Goal: Task Accomplishment & Management: Use online tool/utility

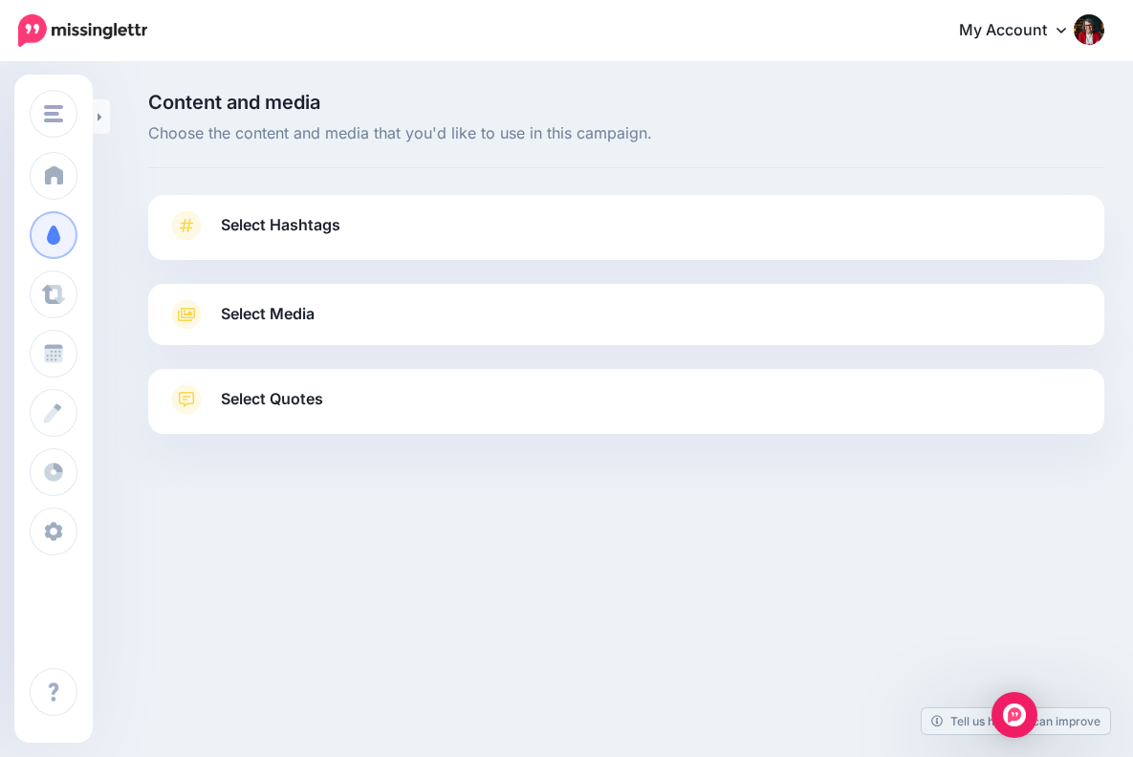
click at [325, 227] on span "Select Hashtags" at bounding box center [280, 225] width 119 height 26
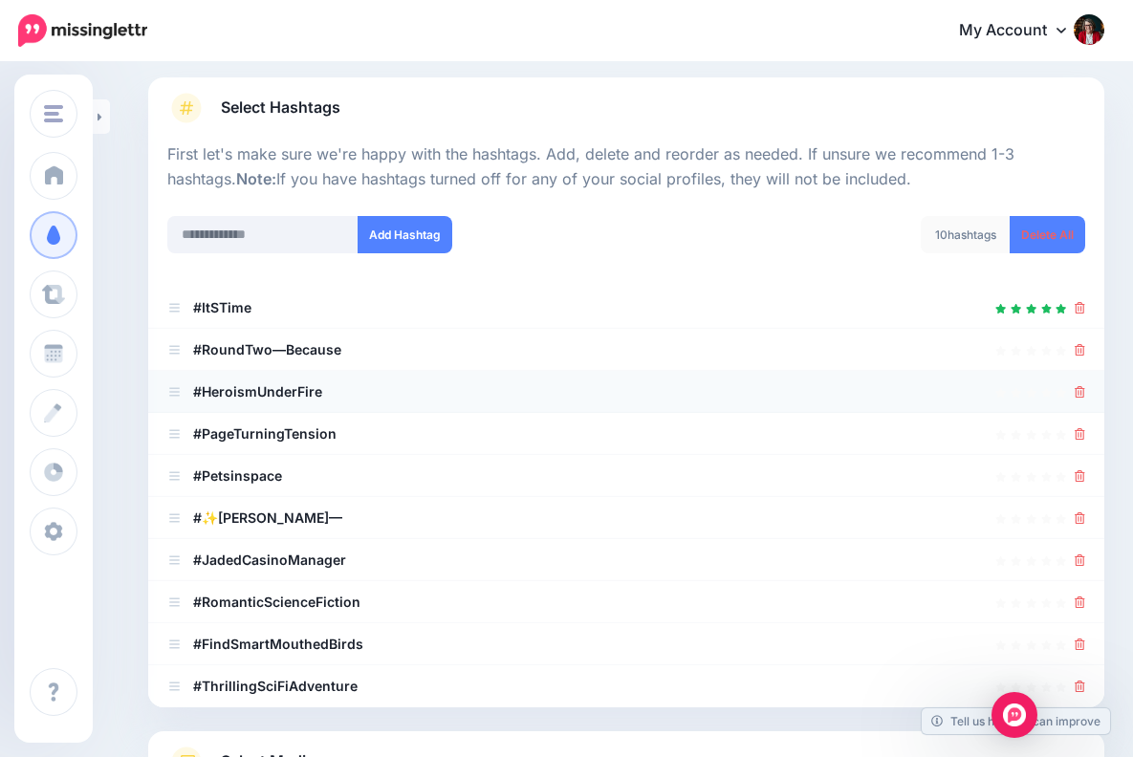
scroll to position [129, 0]
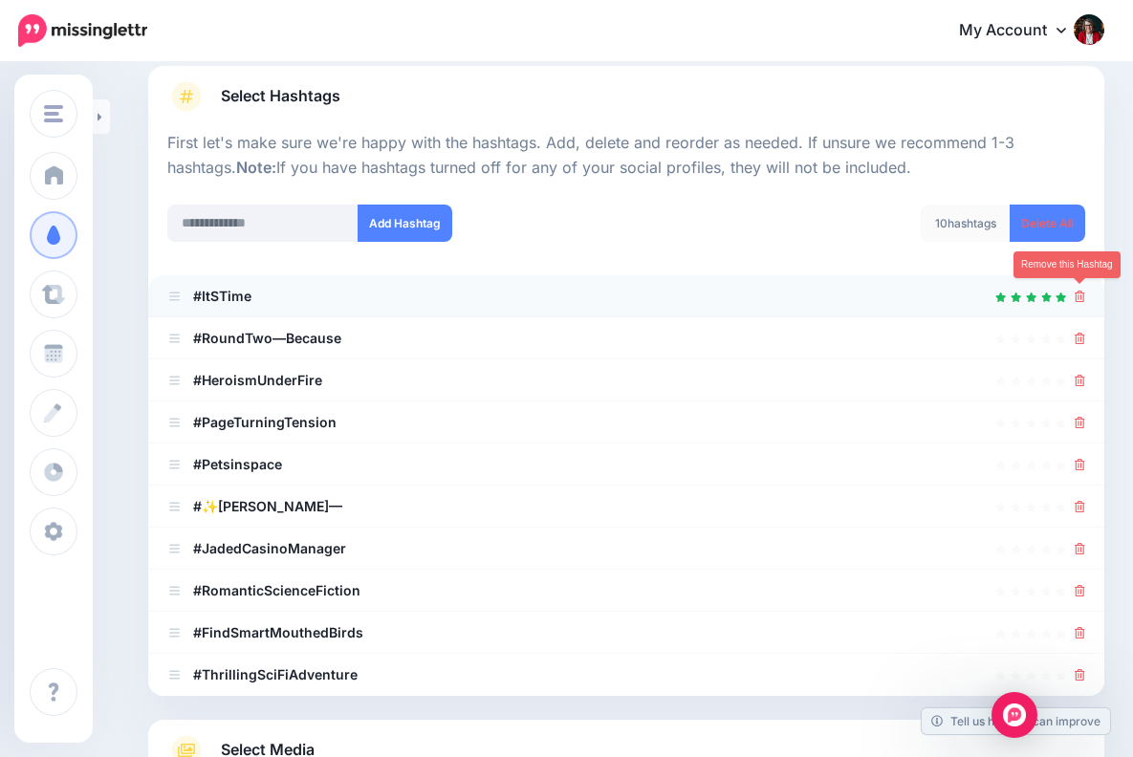
click at [1078, 292] on icon at bounding box center [1079, 296] width 11 height 11
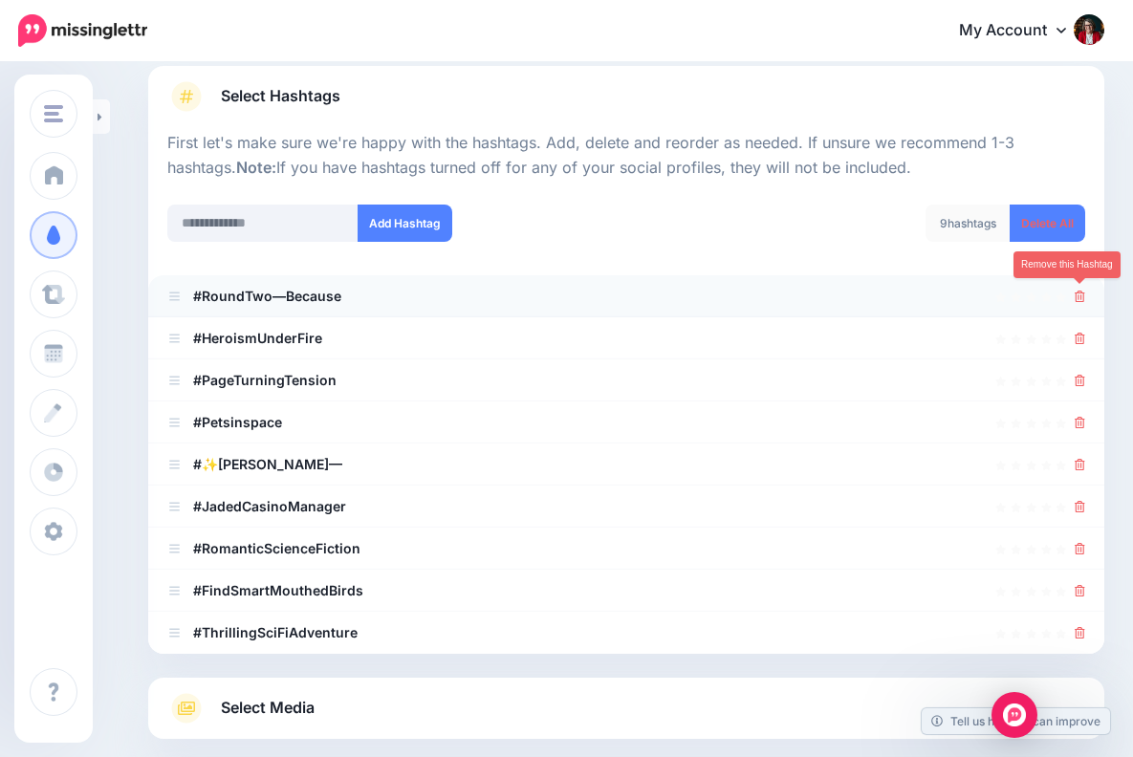
click at [1078, 291] on icon at bounding box center [1079, 296] width 11 height 11
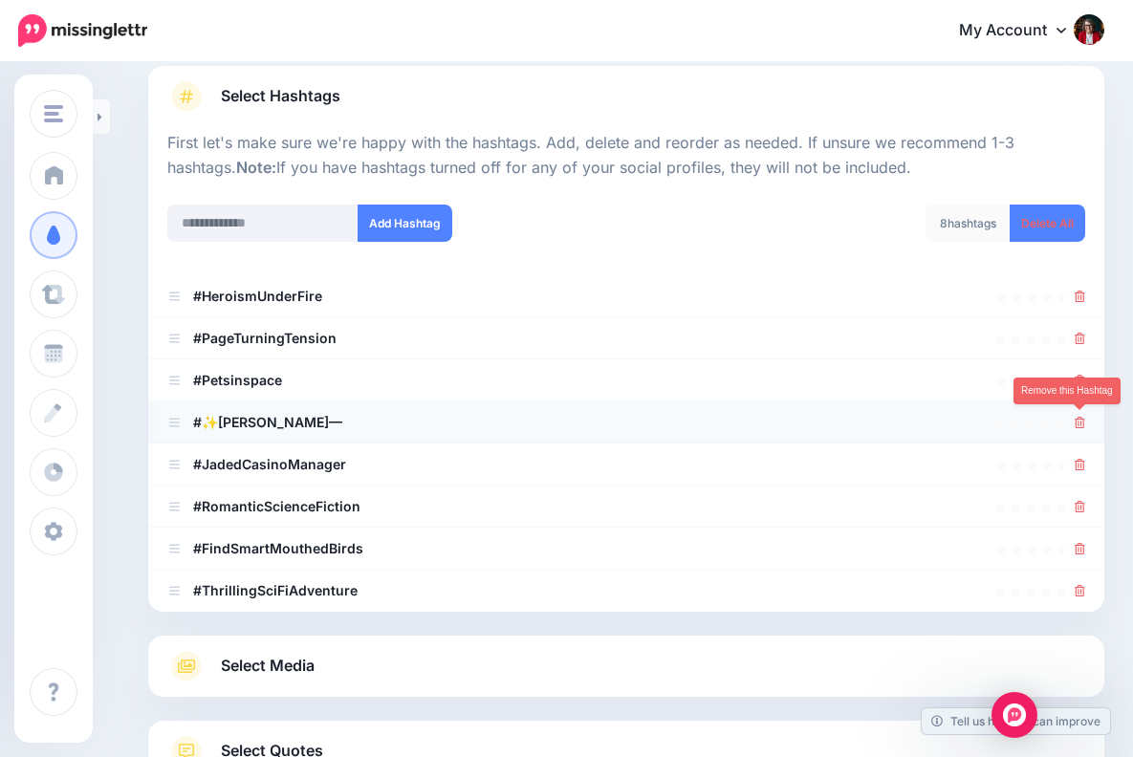
click at [1076, 417] on icon at bounding box center [1079, 422] width 11 height 11
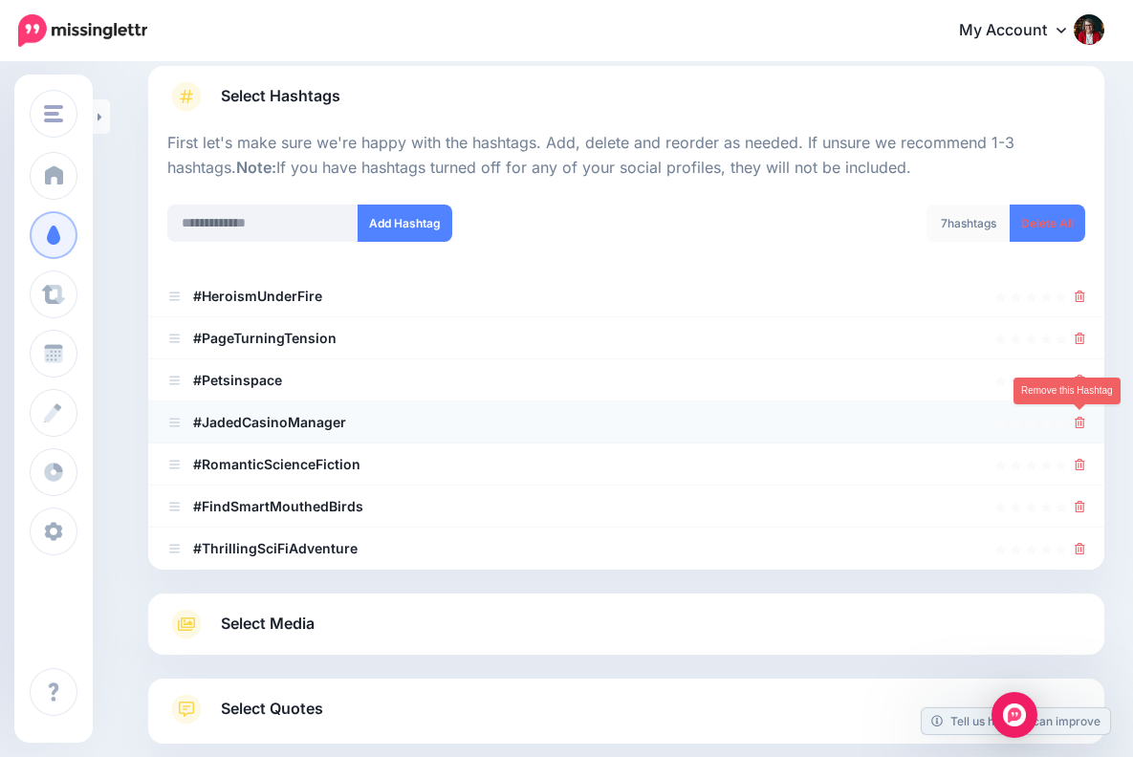
click at [1077, 418] on icon at bounding box center [1079, 422] width 11 height 11
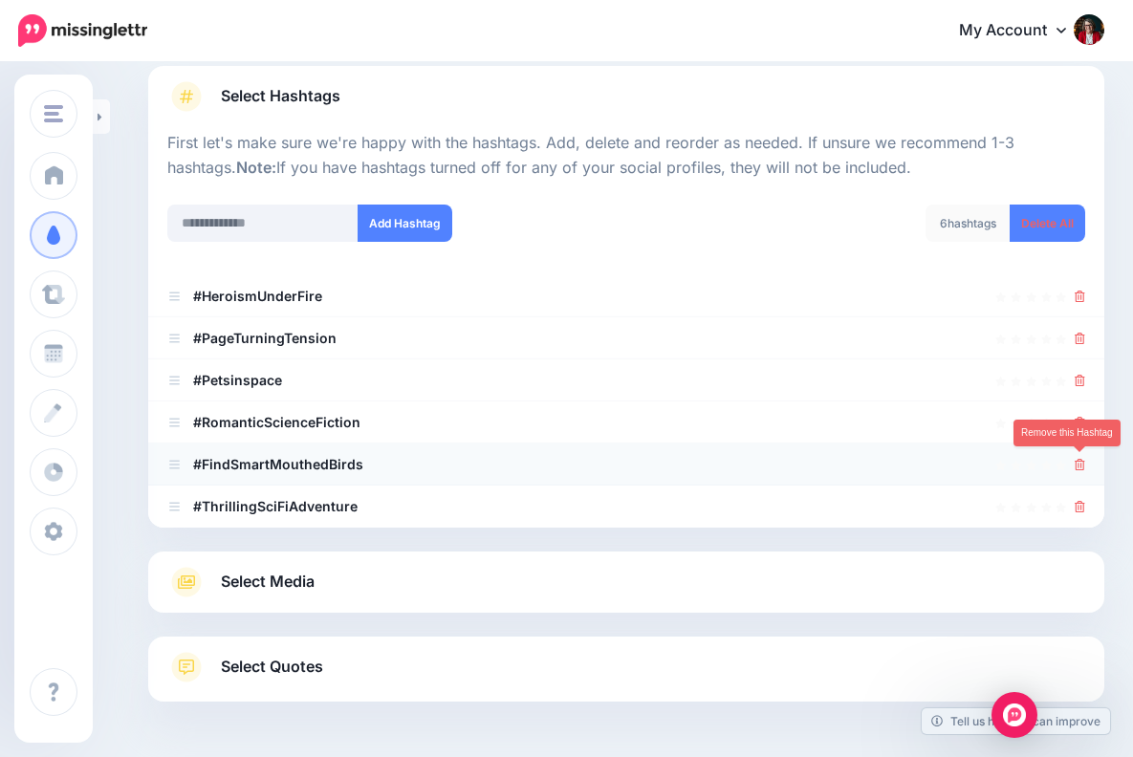
click at [1079, 459] on icon at bounding box center [1079, 464] width 11 height 11
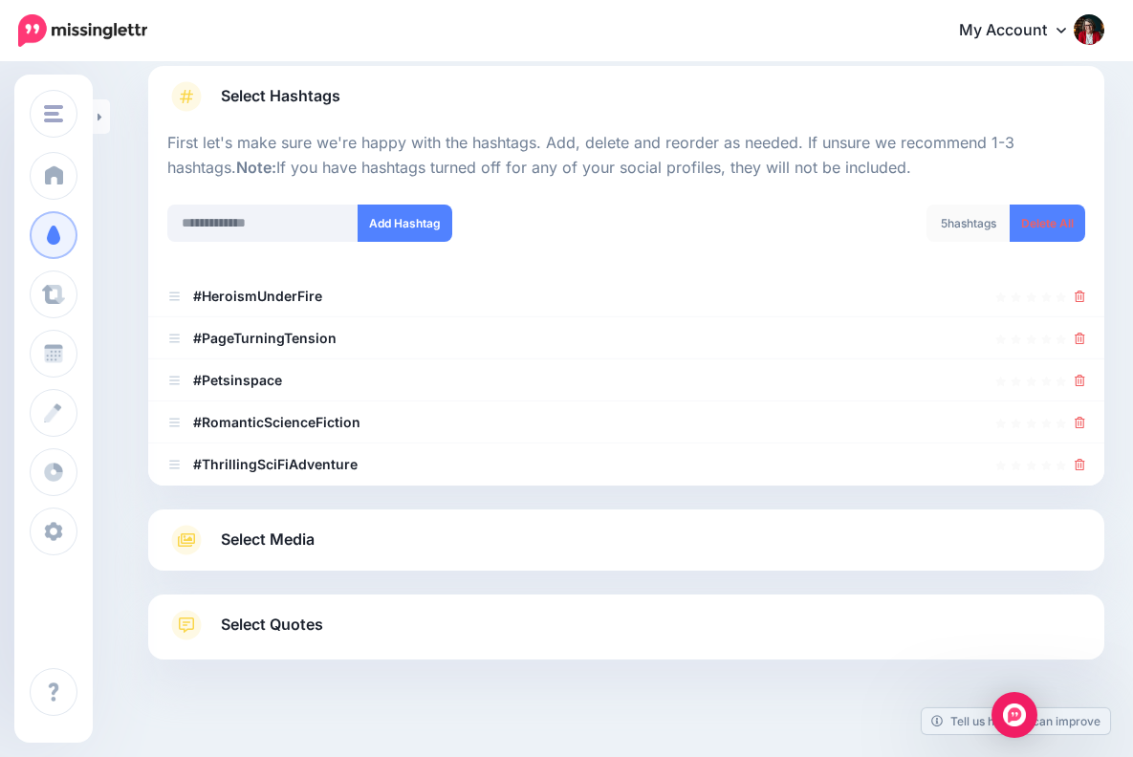
click at [295, 536] on span "Select Media" at bounding box center [268, 540] width 94 height 26
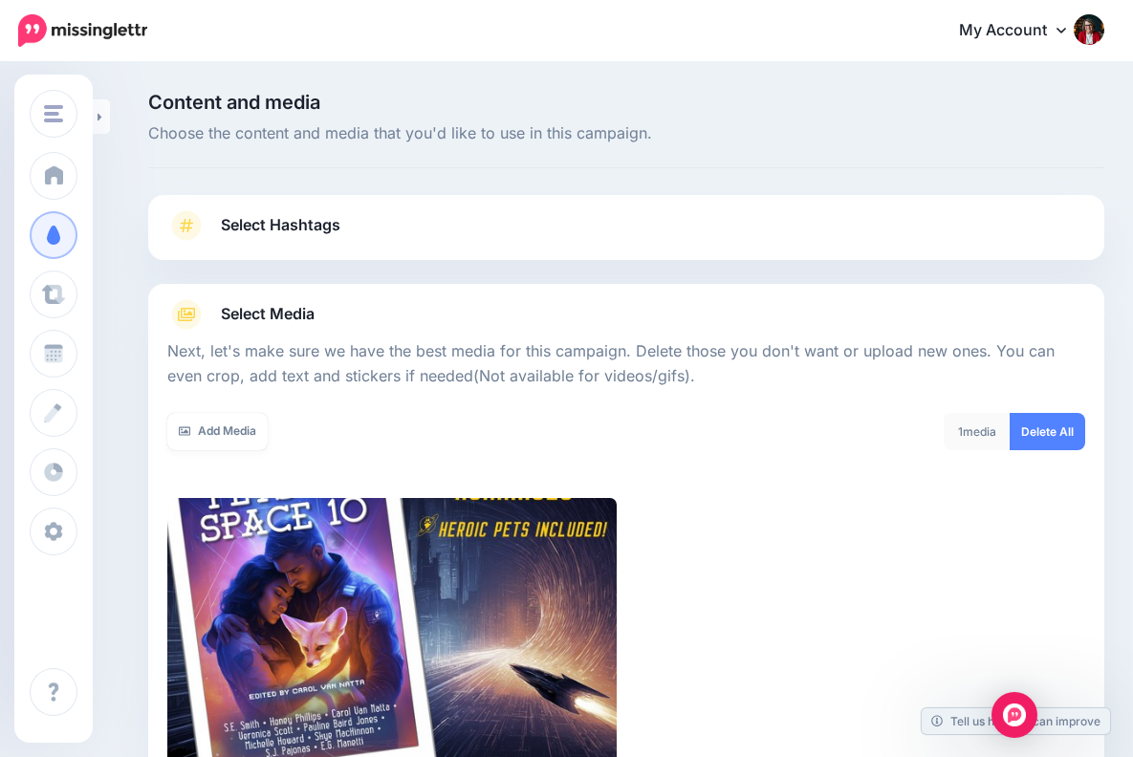
scroll to position [0, 0]
click at [102, 114] on link at bounding box center [101, 116] width 17 height 34
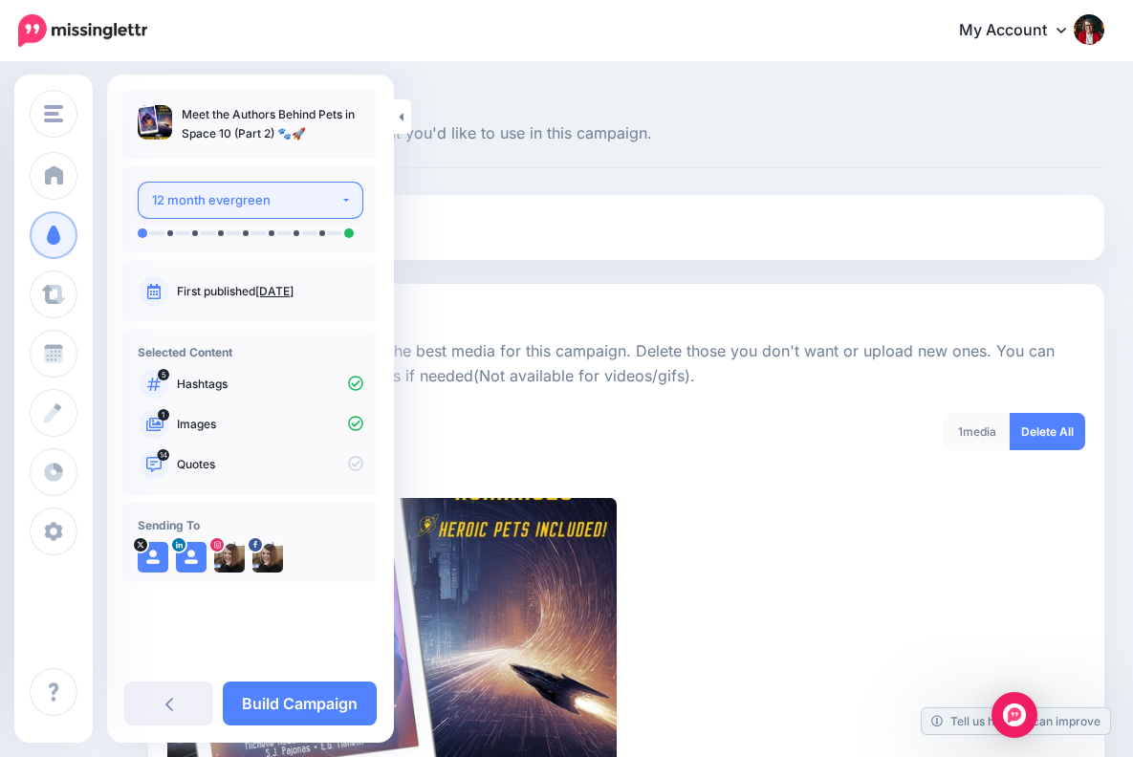
click at [346, 196] on button "12 month evergreen" at bounding box center [251, 200] width 226 height 37
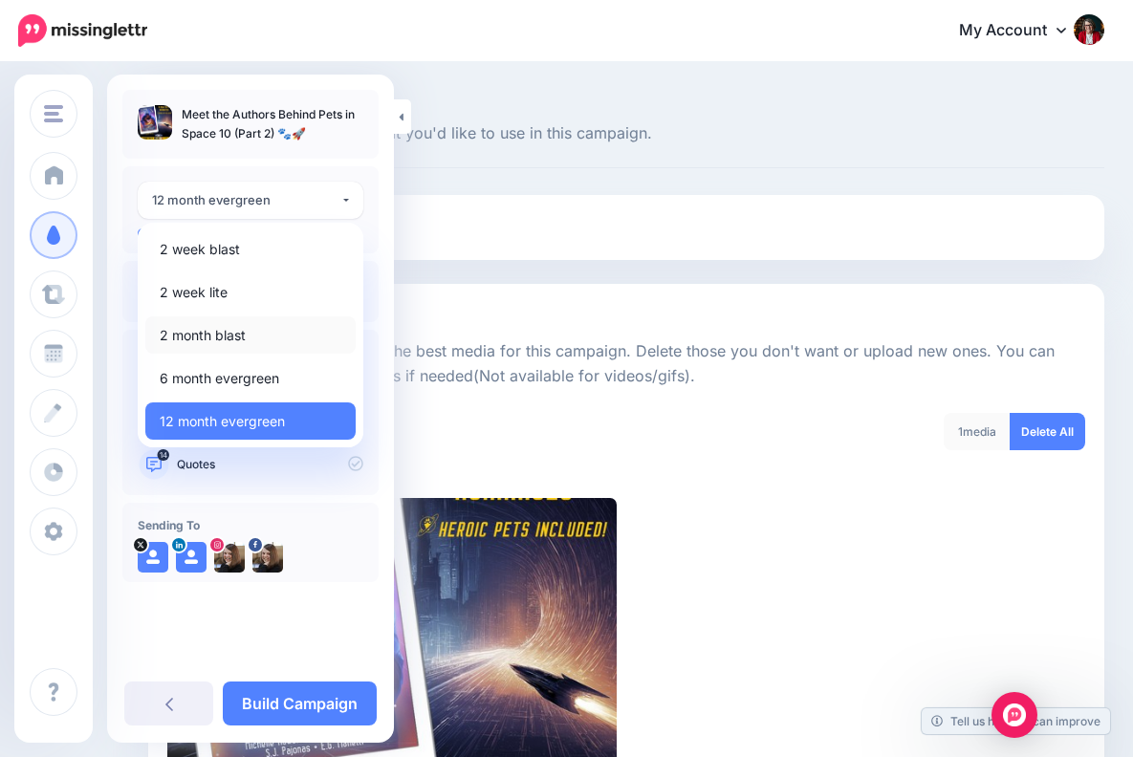
click at [226, 331] on span "2 month blast" at bounding box center [203, 335] width 86 height 23
select select "******"
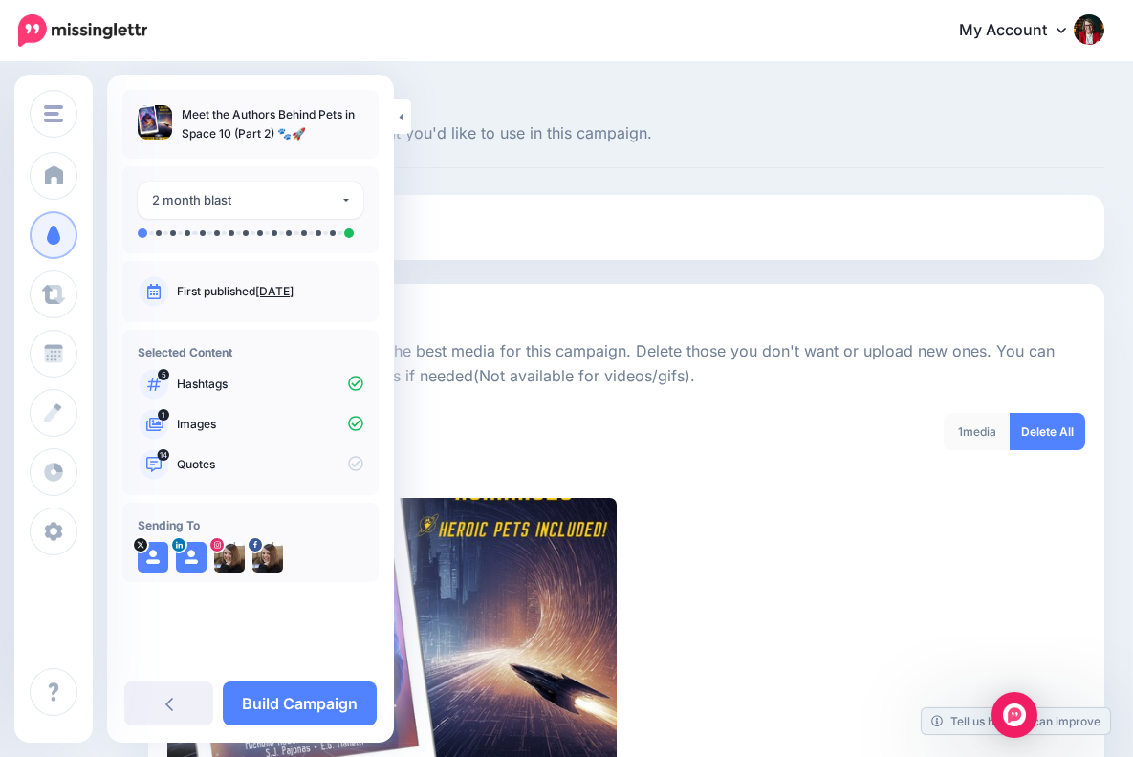
scroll to position [182, 0]
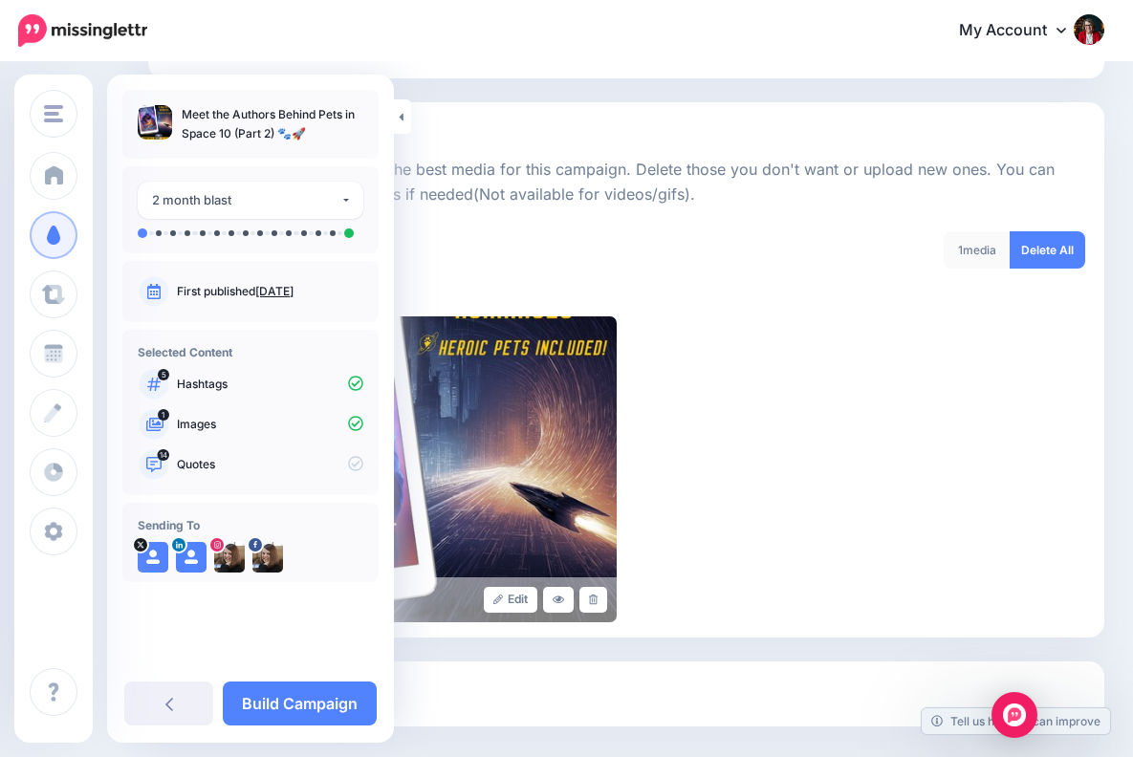
click at [746, 406] on div "Edit" at bounding box center [625, 469] width 917 height 306
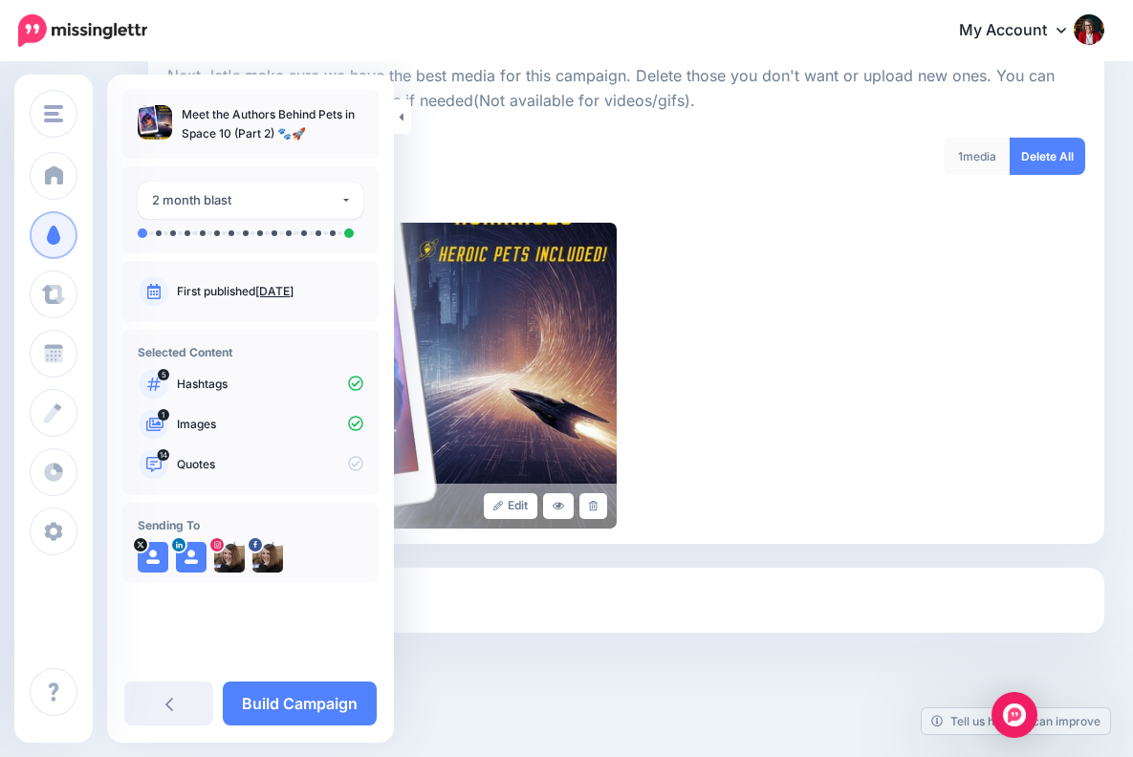
scroll to position [272, 0]
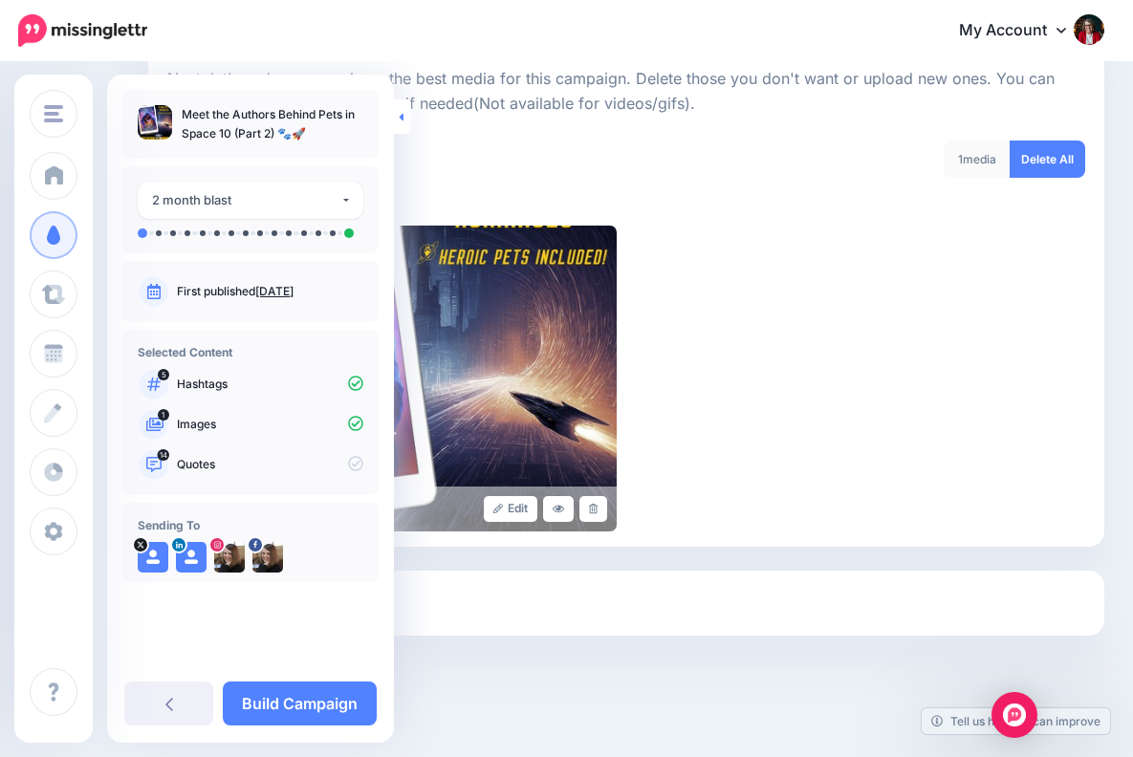
click at [399, 111] on icon at bounding box center [401, 117] width 5 height 12
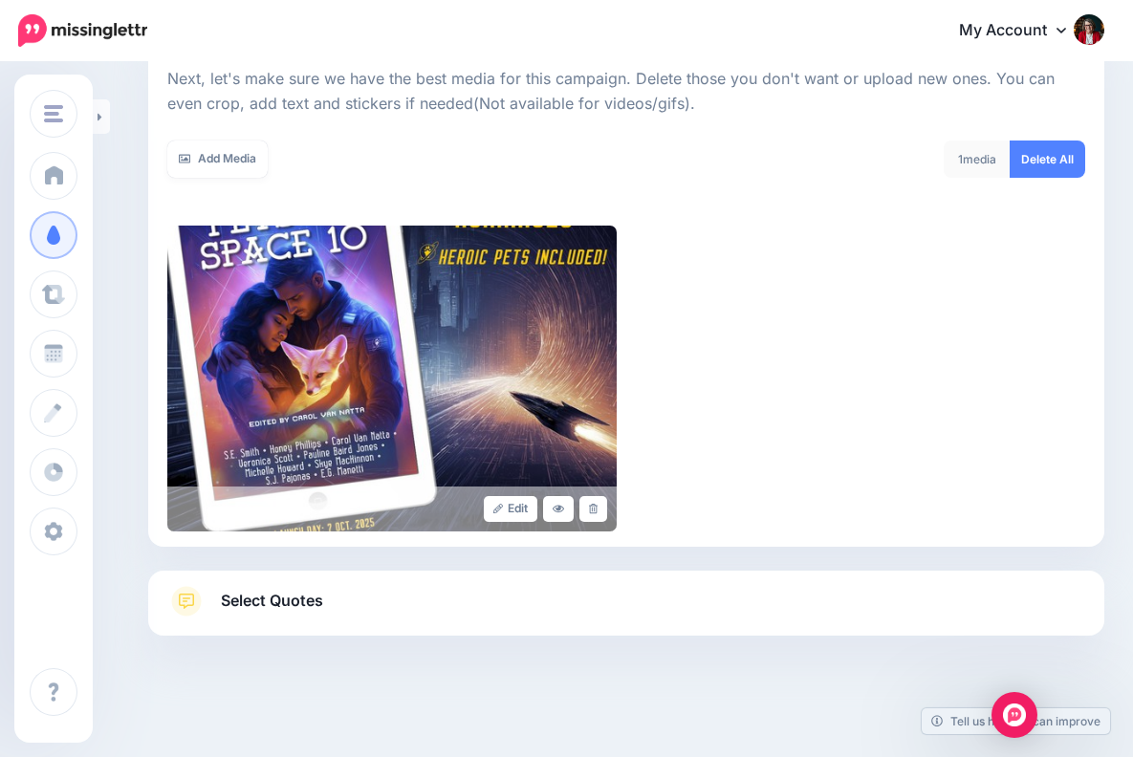
click at [302, 595] on span "Select Quotes" at bounding box center [272, 601] width 102 height 26
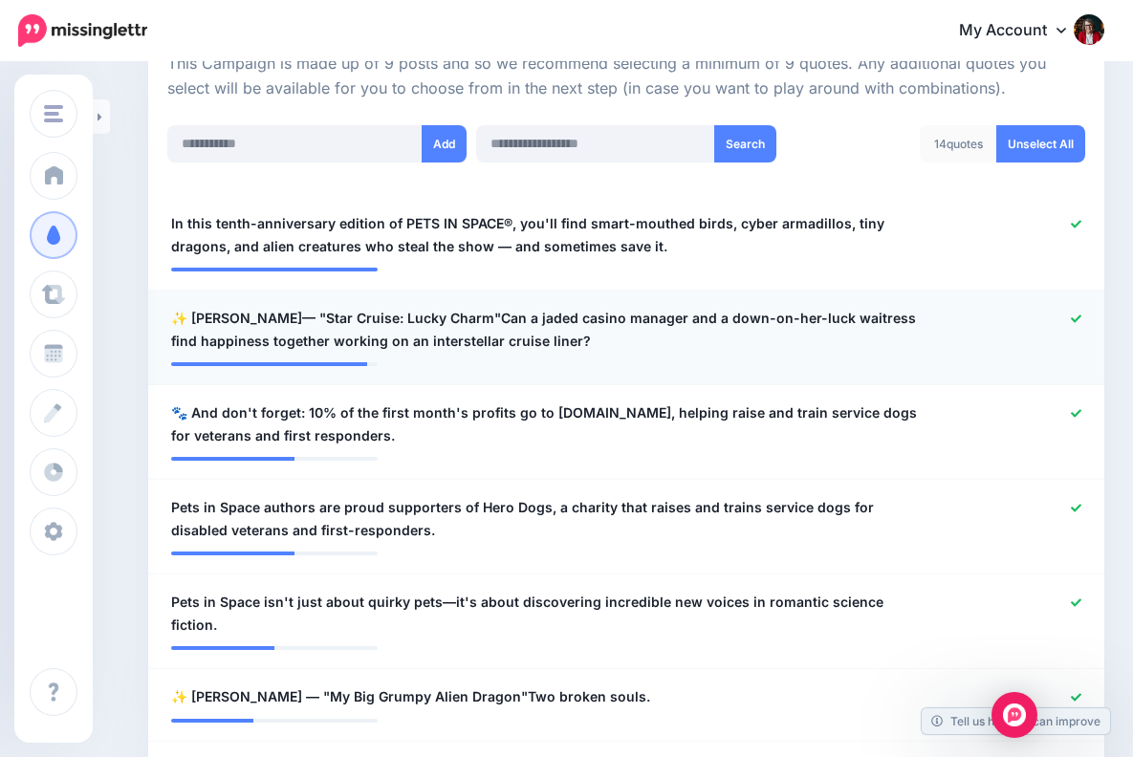
scroll to position [455, 0]
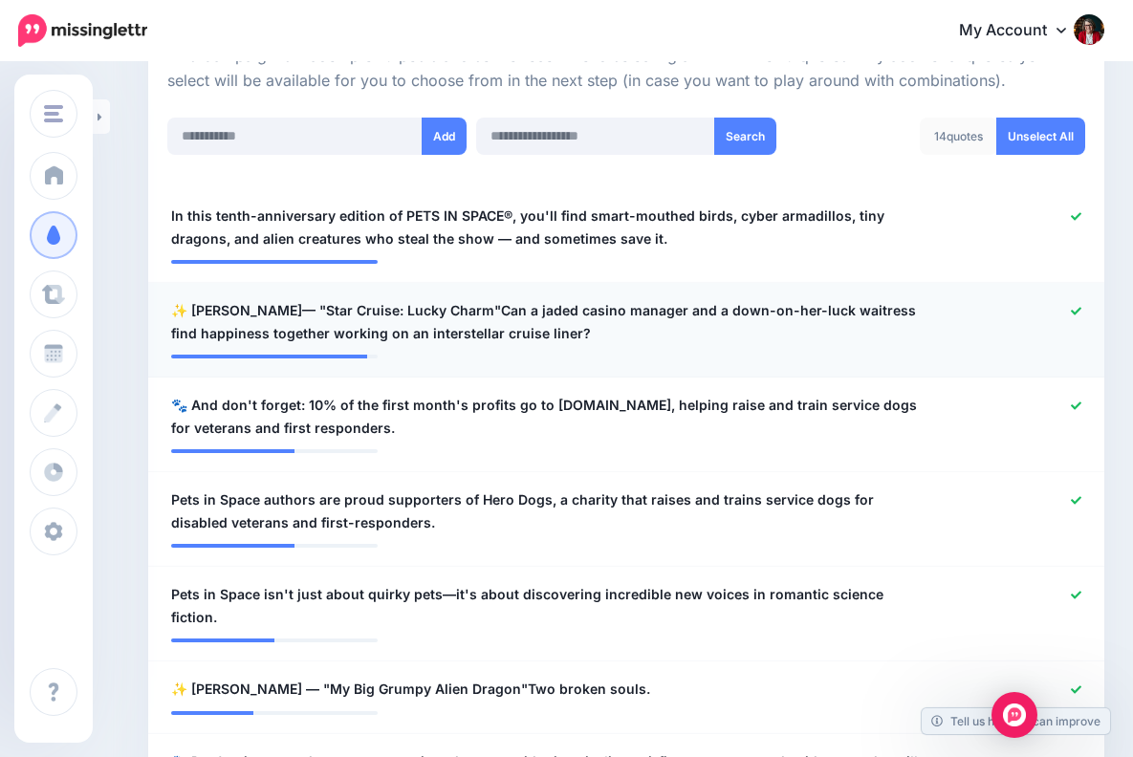
click at [1074, 306] on icon at bounding box center [1075, 311] width 11 height 11
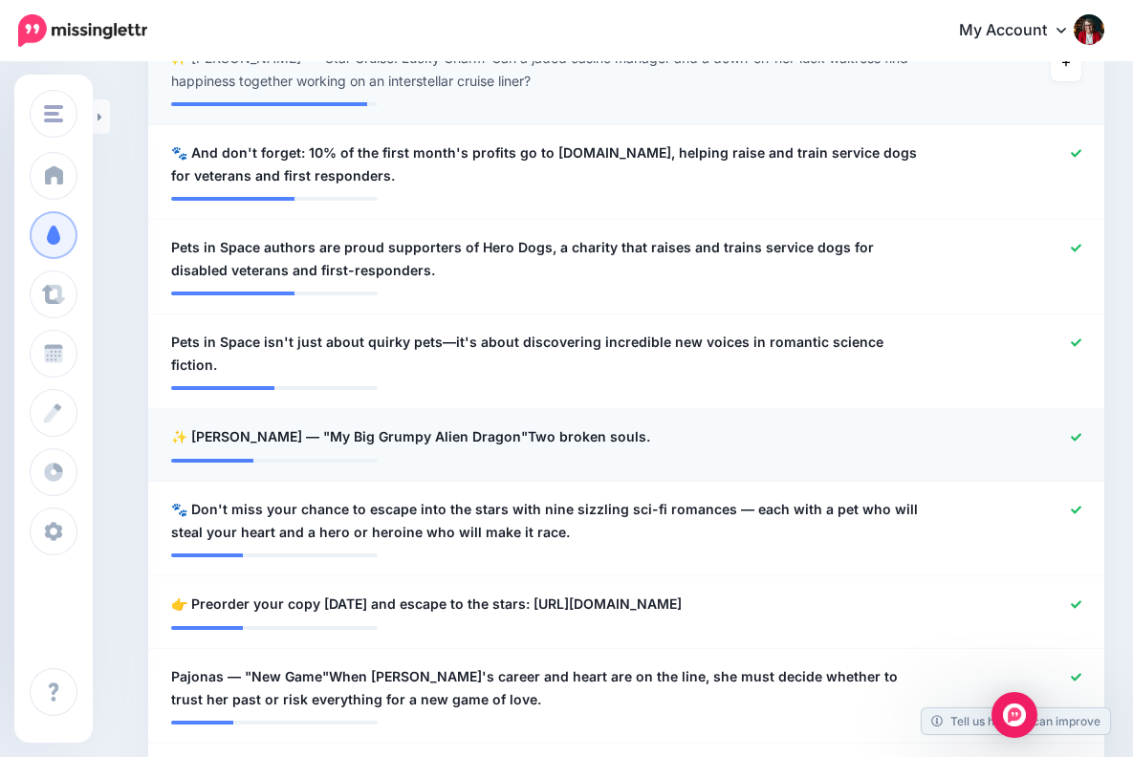
scroll to position [709, 0]
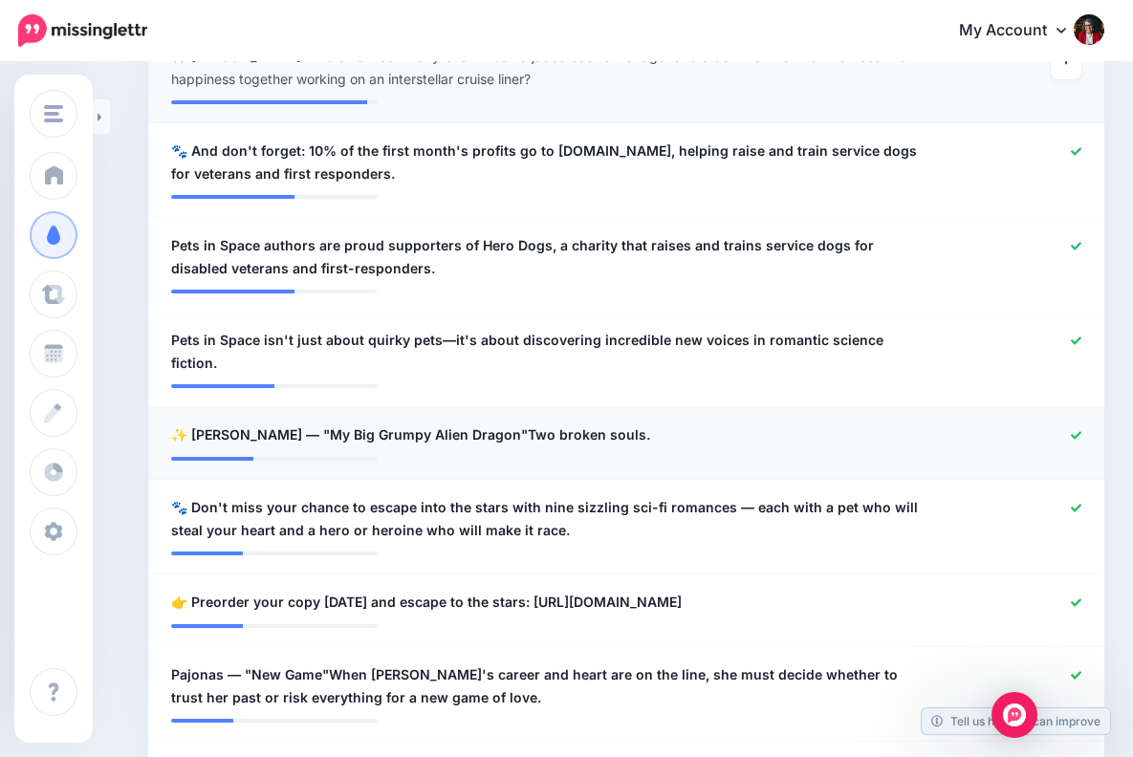
click at [1072, 423] on div at bounding box center [1016, 435] width 157 height 24
click at [1076, 430] on icon at bounding box center [1075, 435] width 11 height 11
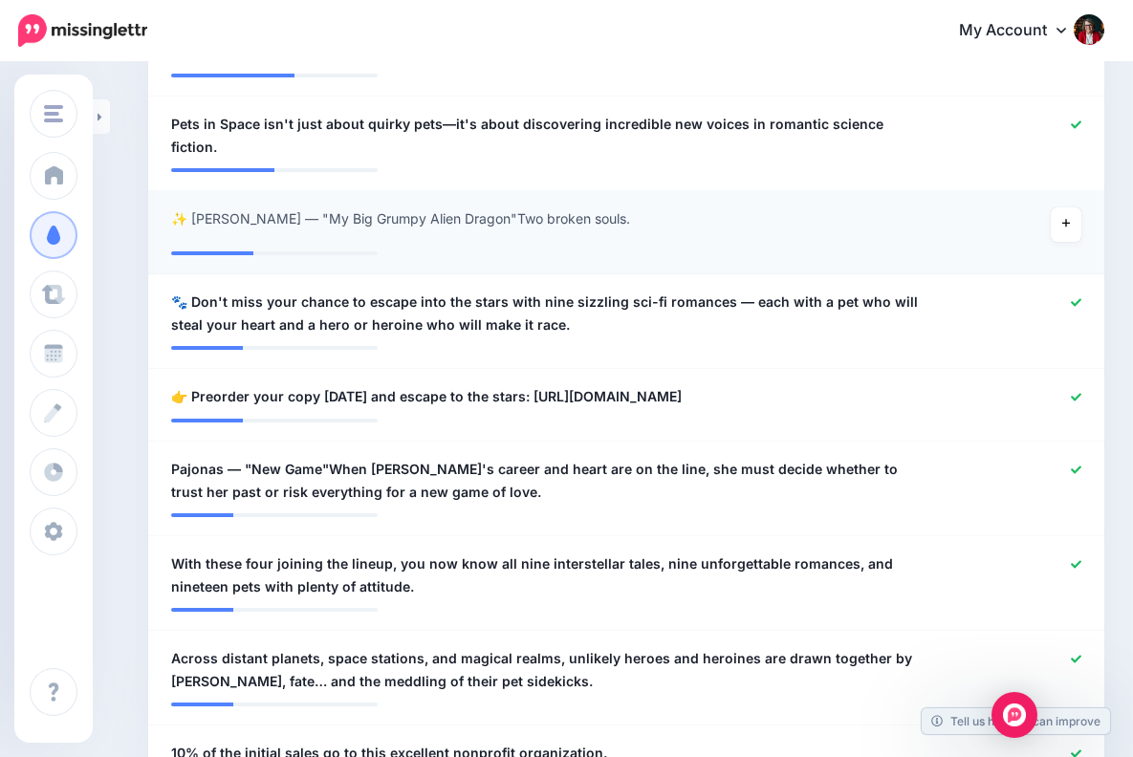
scroll to position [939, 0]
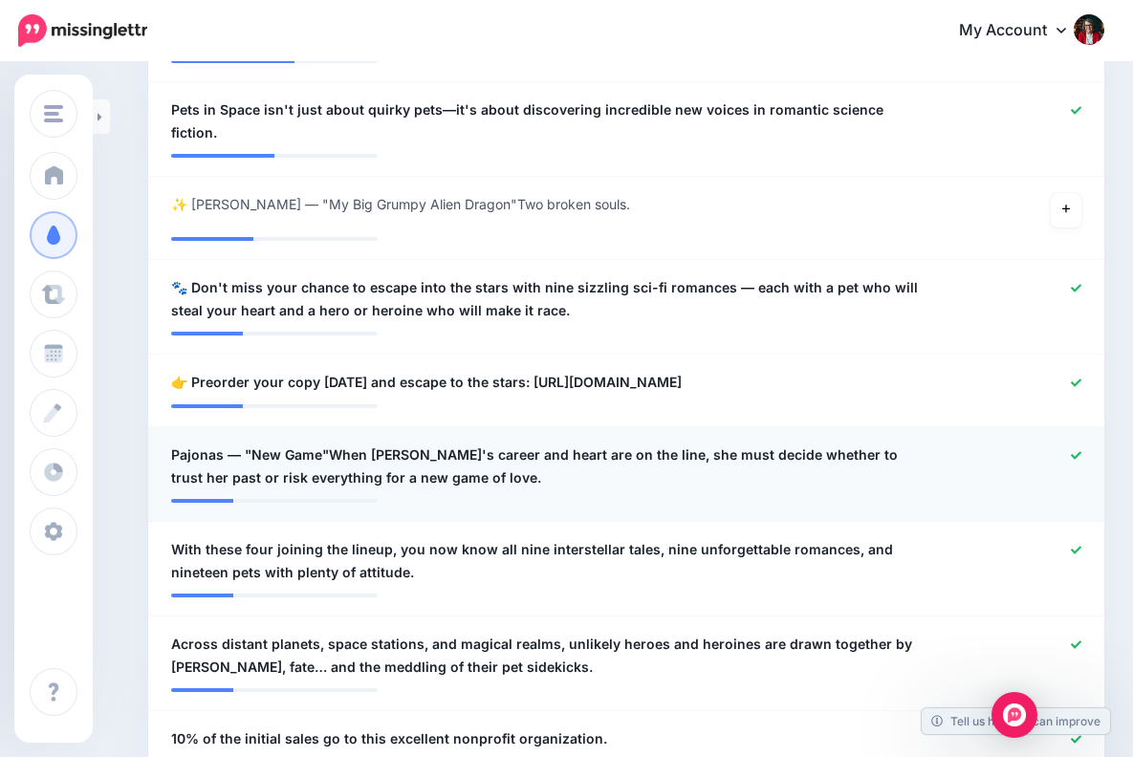
click at [1071, 450] on icon at bounding box center [1075, 455] width 11 height 11
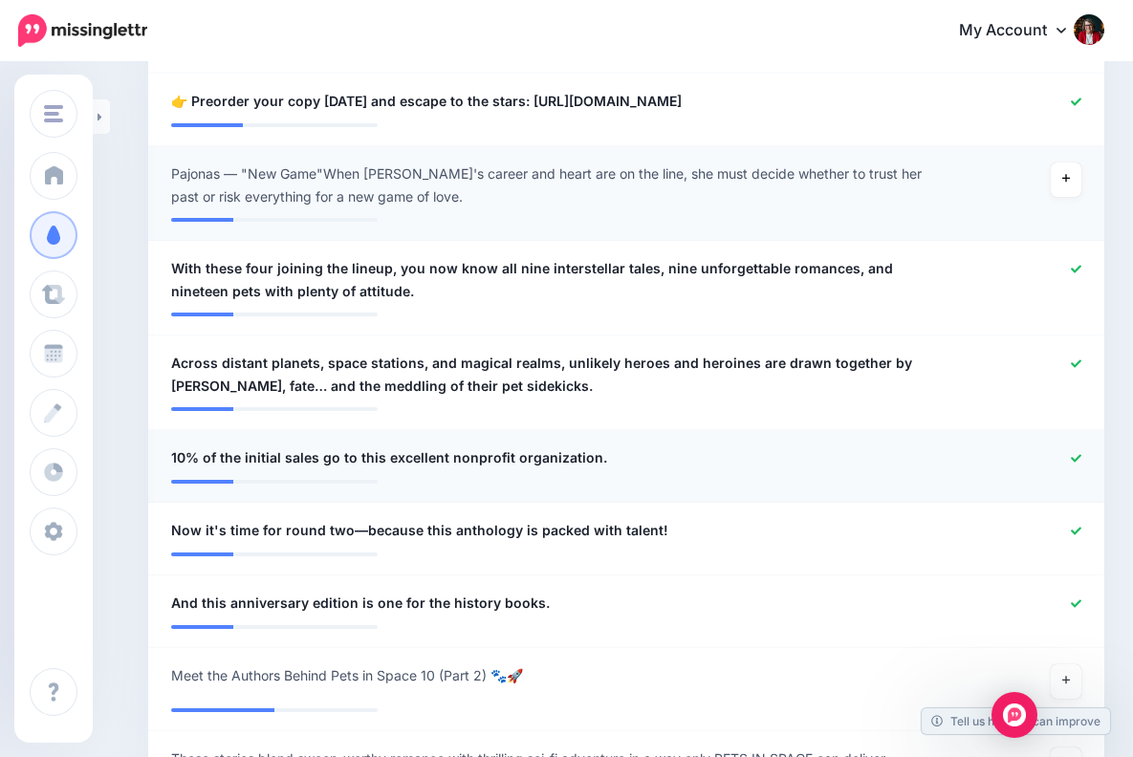
scroll to position [1229, 0]
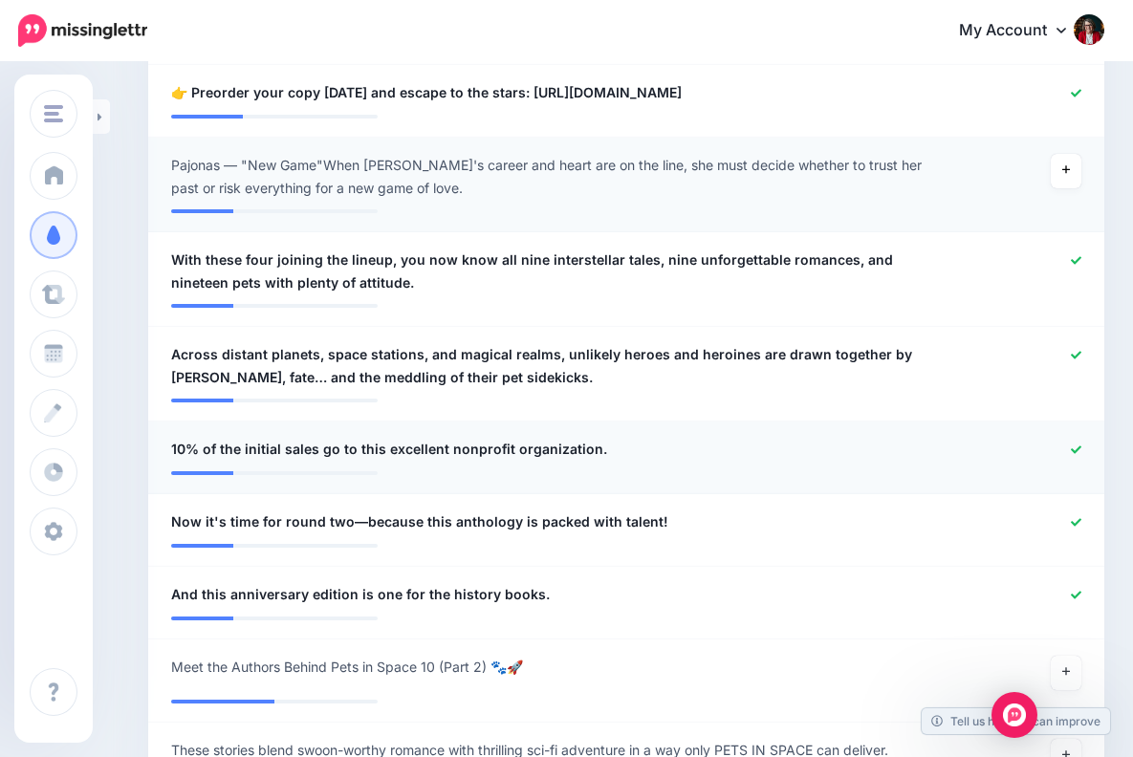
click at [1074, 444] on icon at bounding box center [1075, 449] width 11 height 11
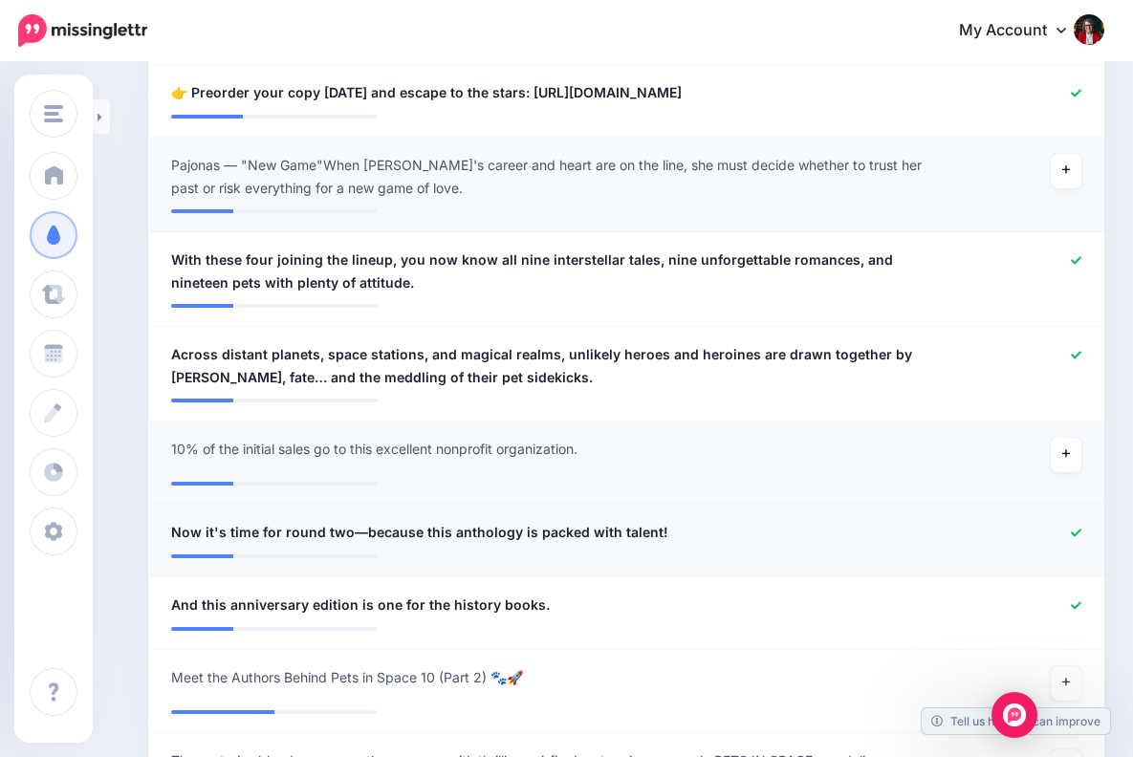
click at [1074, 528] on icon at bounding box center [1075, 533] width 11 height 11
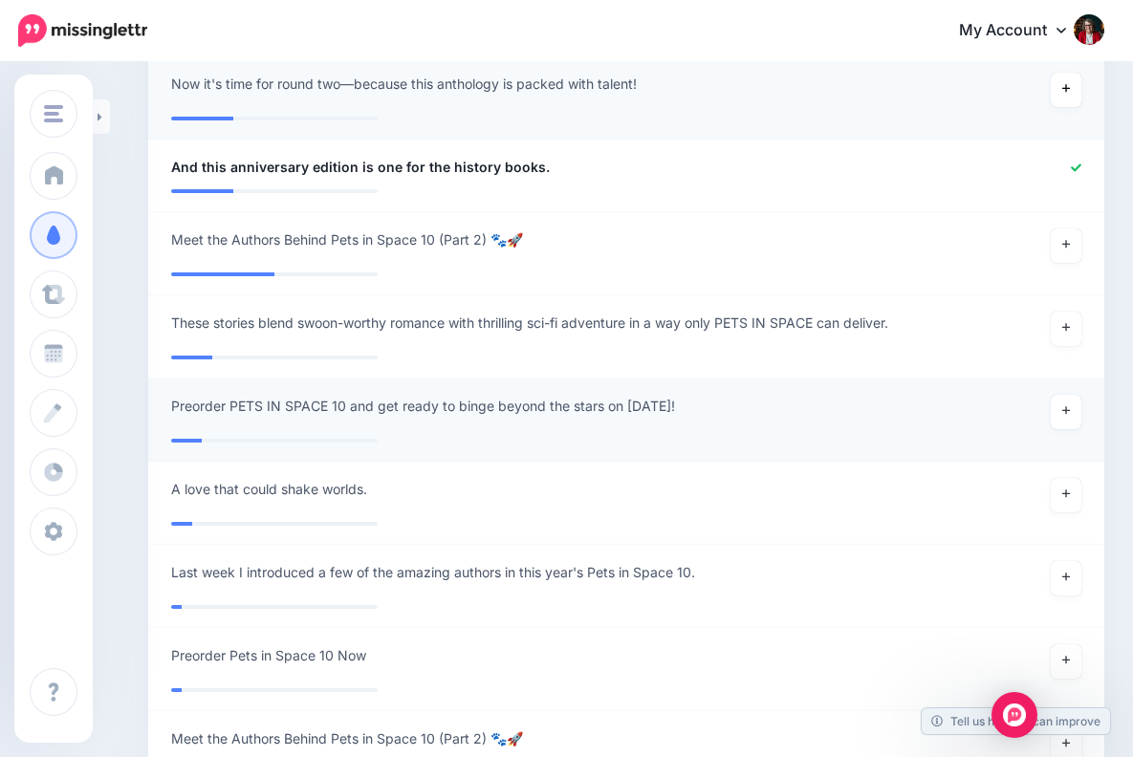
scroll to position [1684, 0]
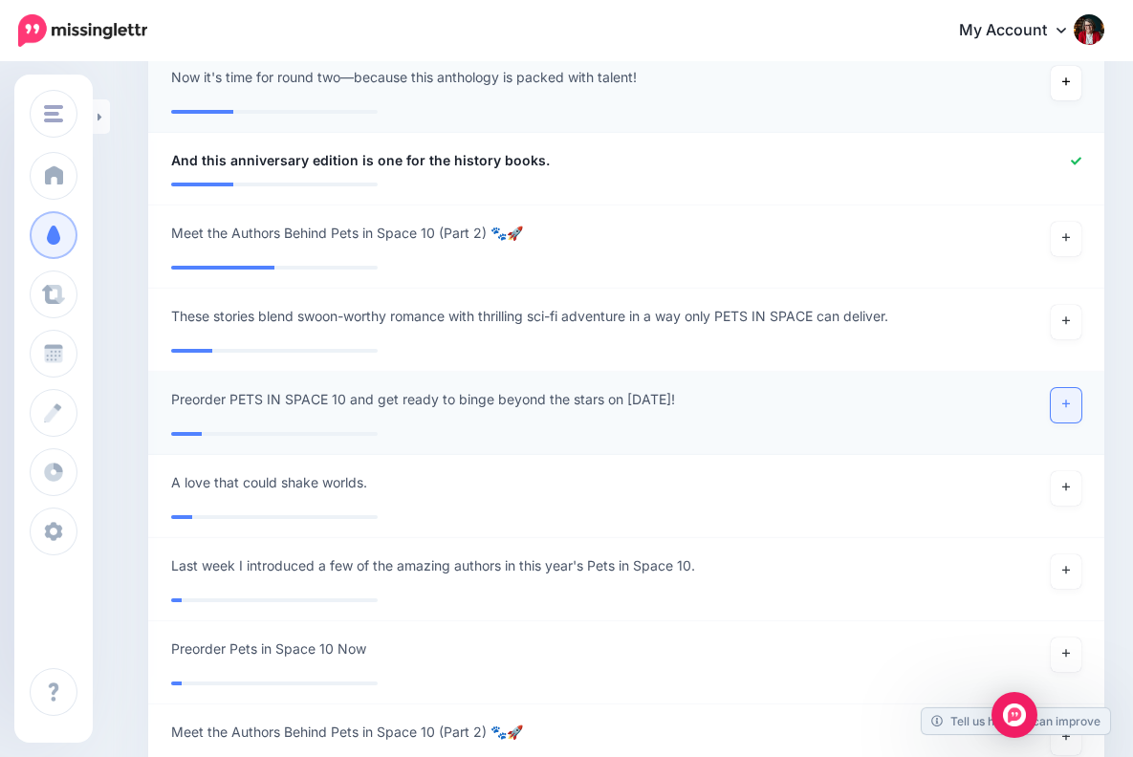
click at [1063, 399] on icon at bounding box center [1066, 404] width 8 height 11
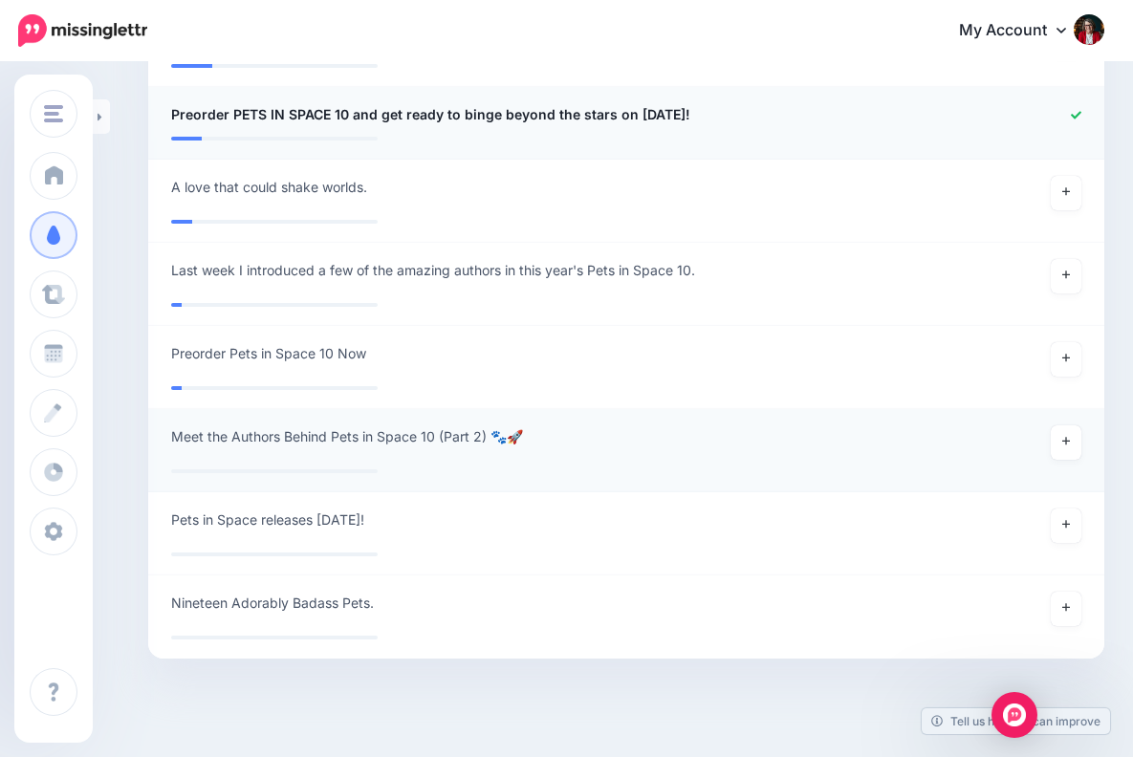
scroll to position [1968, 0]
click at [1064, 437] on icon at bounding box center [1066, 442] width 8 height 11
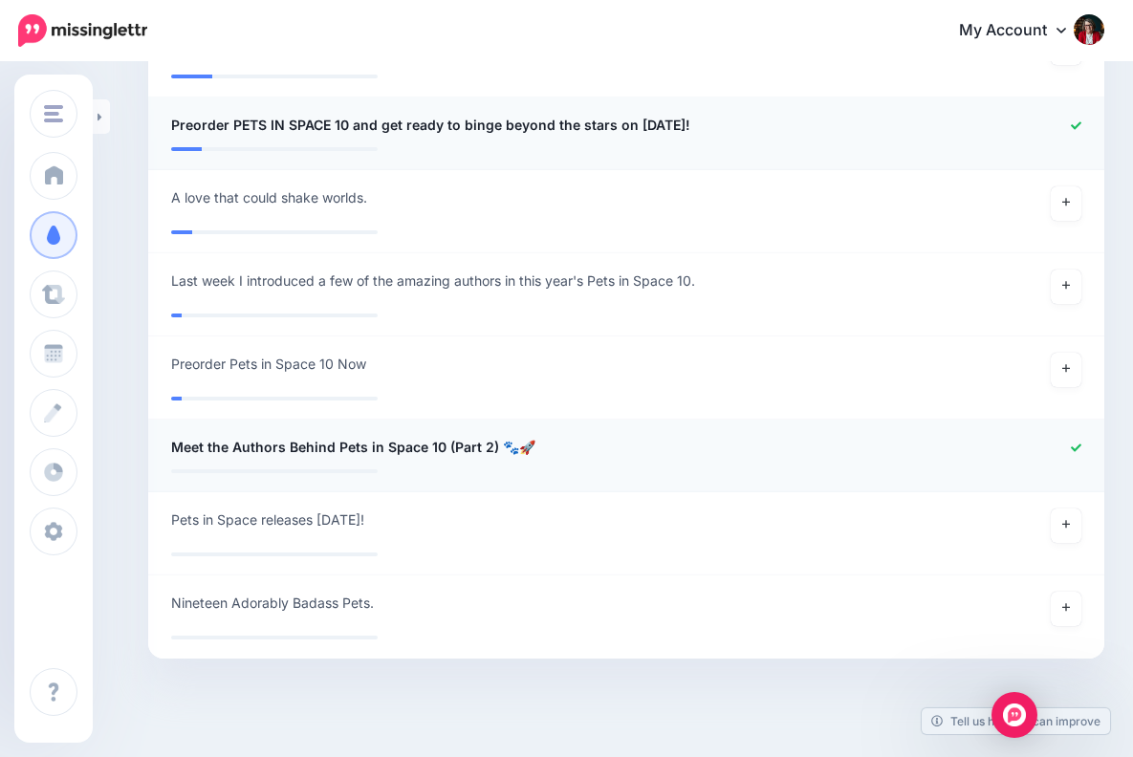
scroll to position [1957, 0]
click at [1065, 520] on icon at bounding box center [1066, 525] width 8 height 11
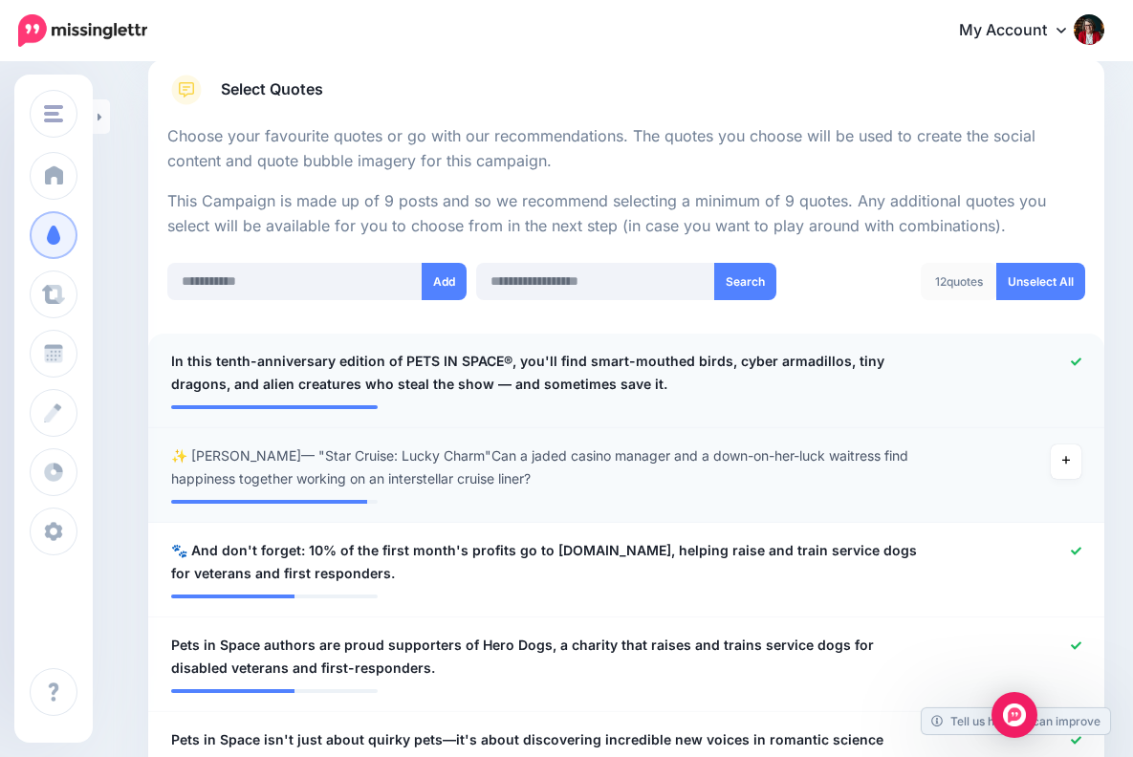
scroll to position [318, 0]
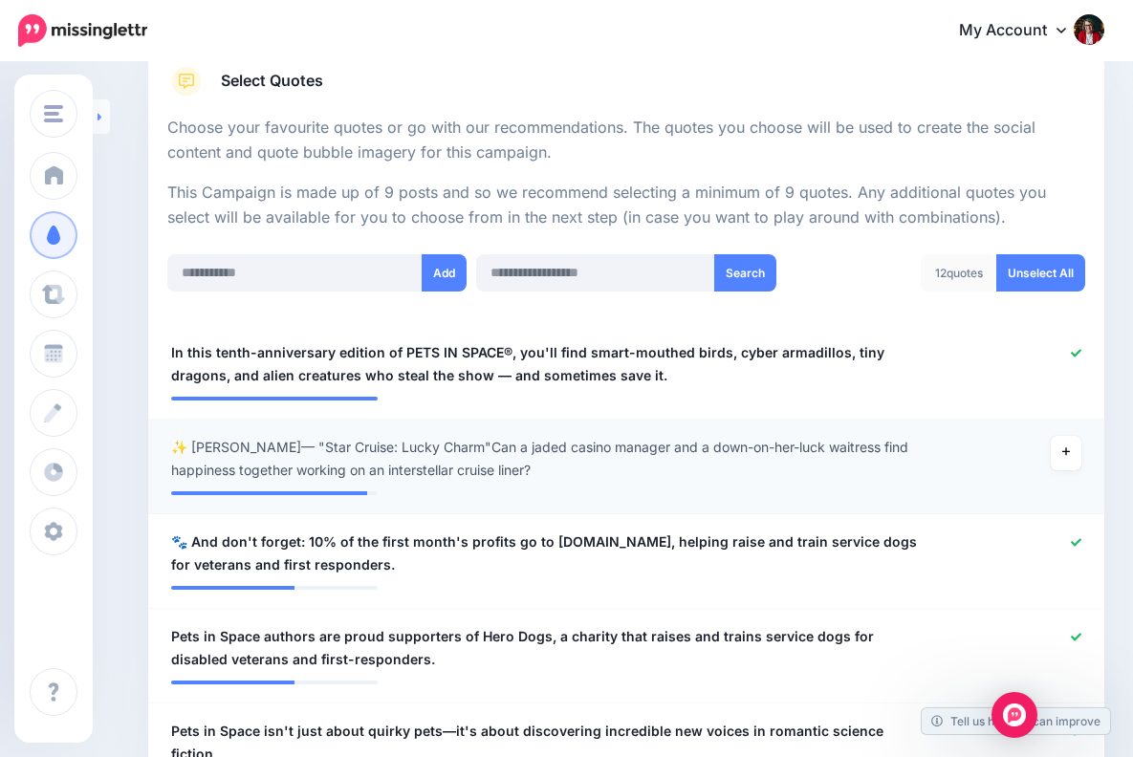
click at [103, 113] on link at bounding box center [101, 116] width 17 height 34
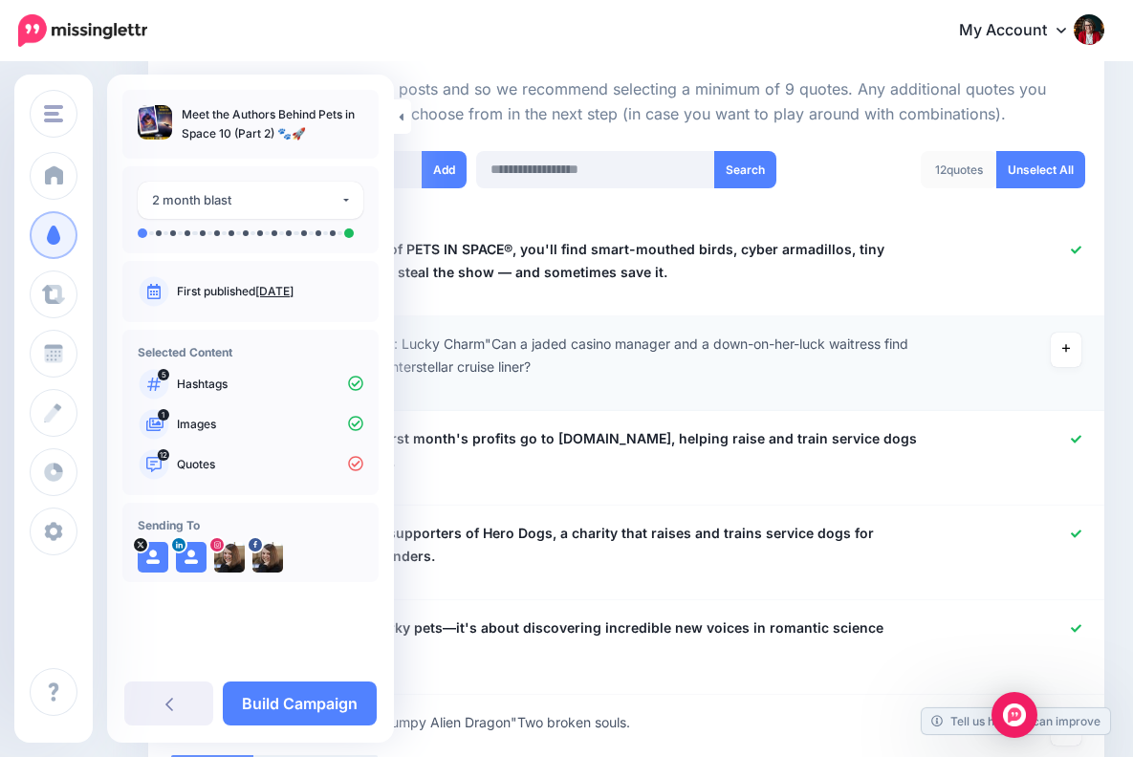
scroll to position [426, 0]
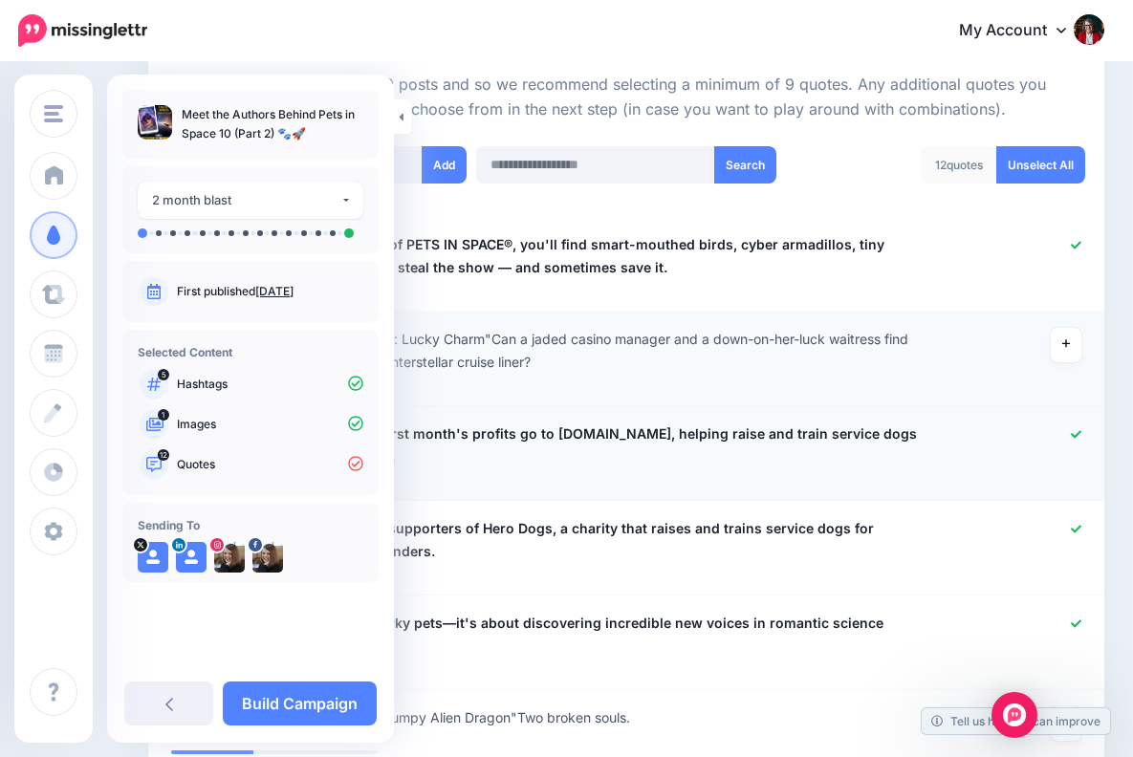
click at [576, 457] on span "🐾 And don't forget: 10% of the first month's profits go to [DOMAIN_NAME], helpi…" at bounding box center [547, 445] width 753 height 46
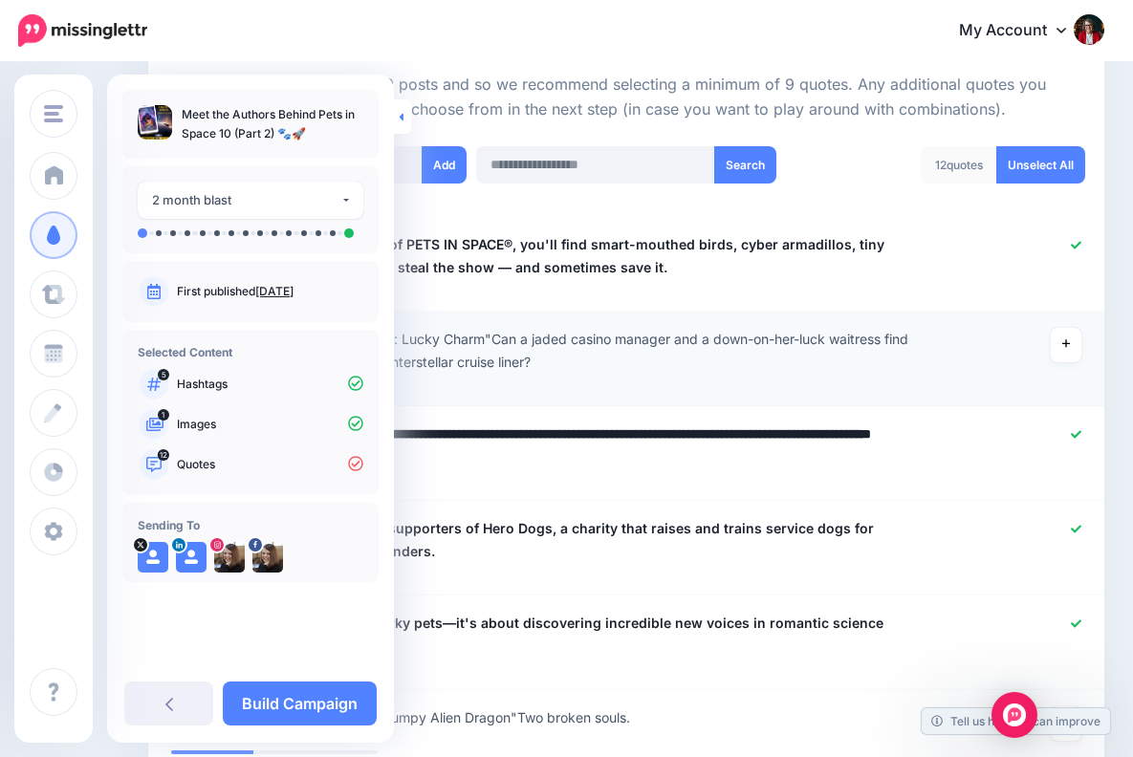
click at [402, 115] on icon at bounding box center [401, 117] width 4 height 8
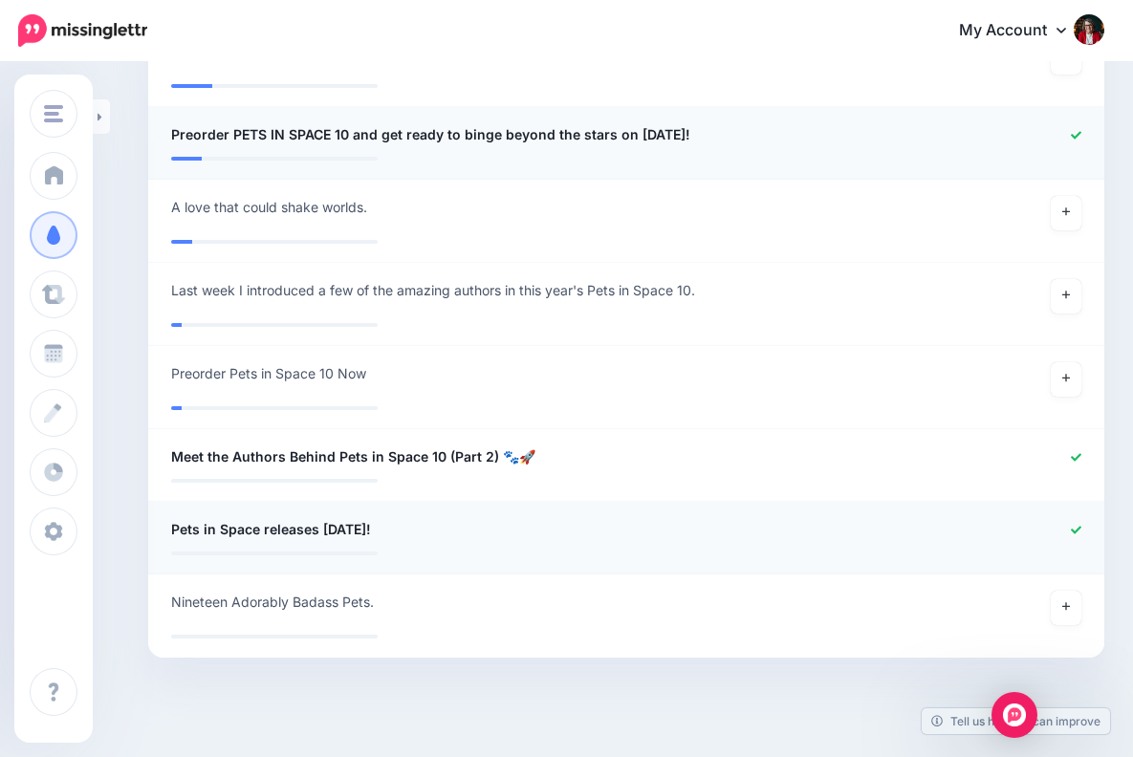
scroll to position [1947, 0]
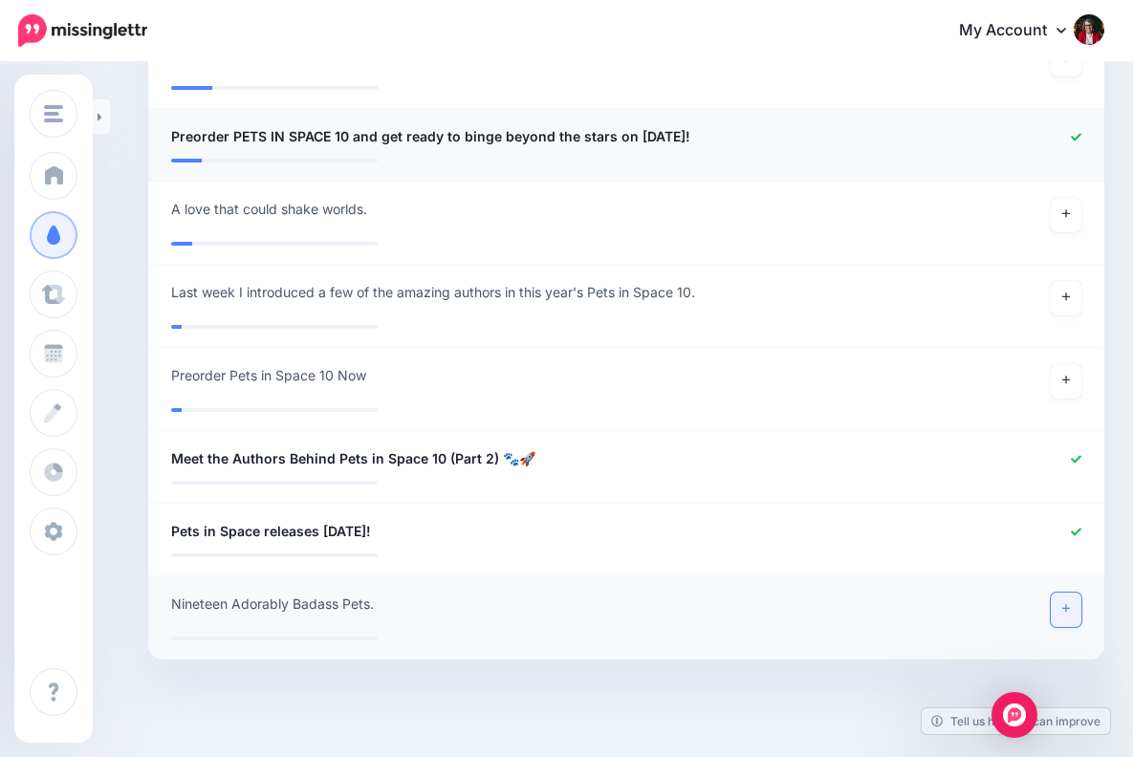
click at [1068, 603] on icon at bounding box center [1066, 608] width 8 height 11
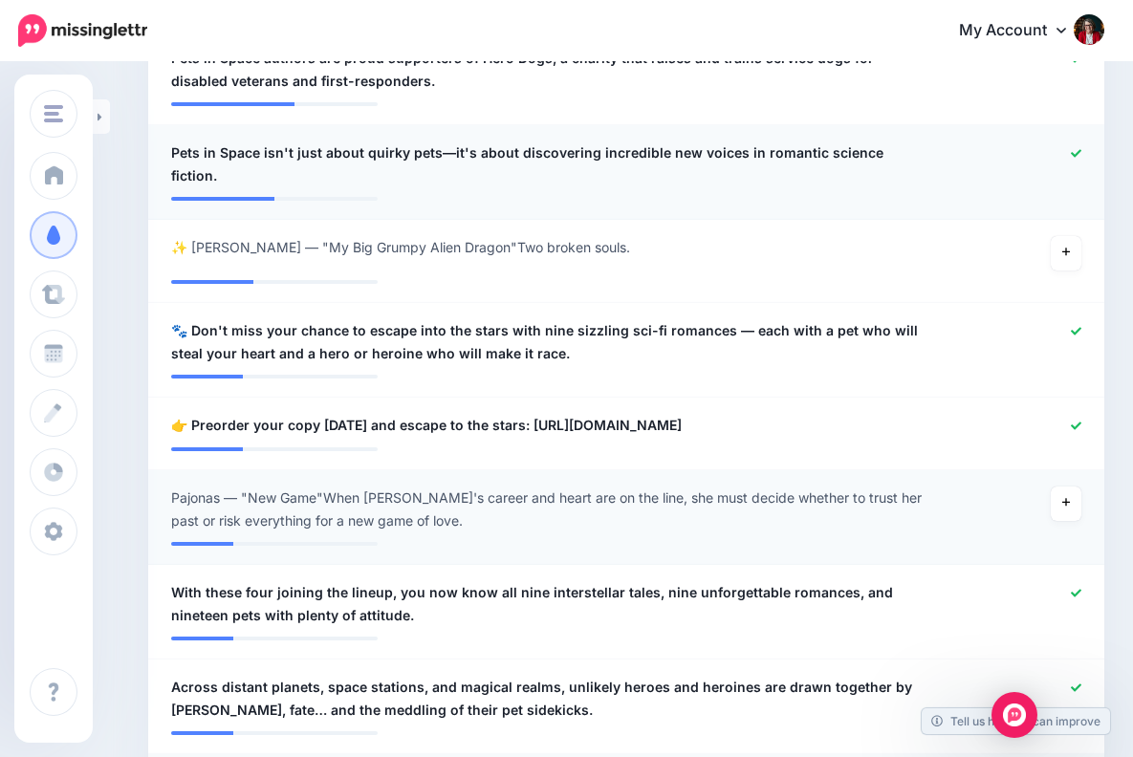
scroll to position [838, 0]
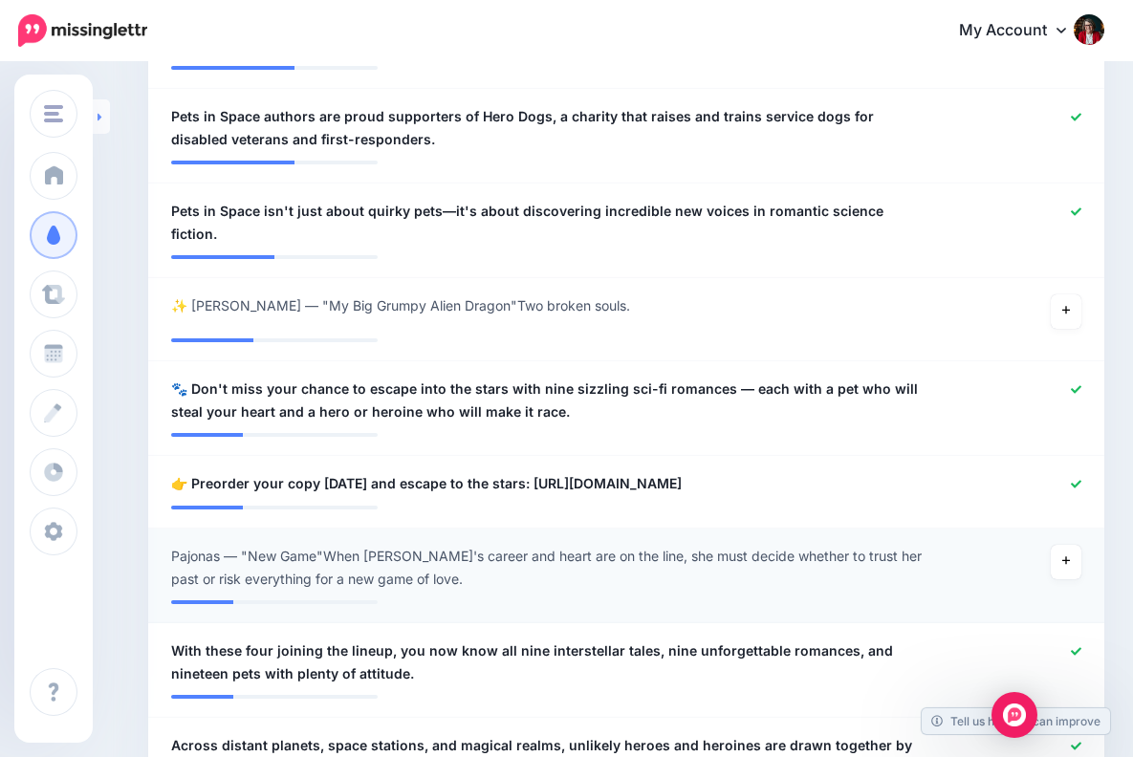
click at [97, 115] on icon at bounding box center [99, 117] width 5 height 12
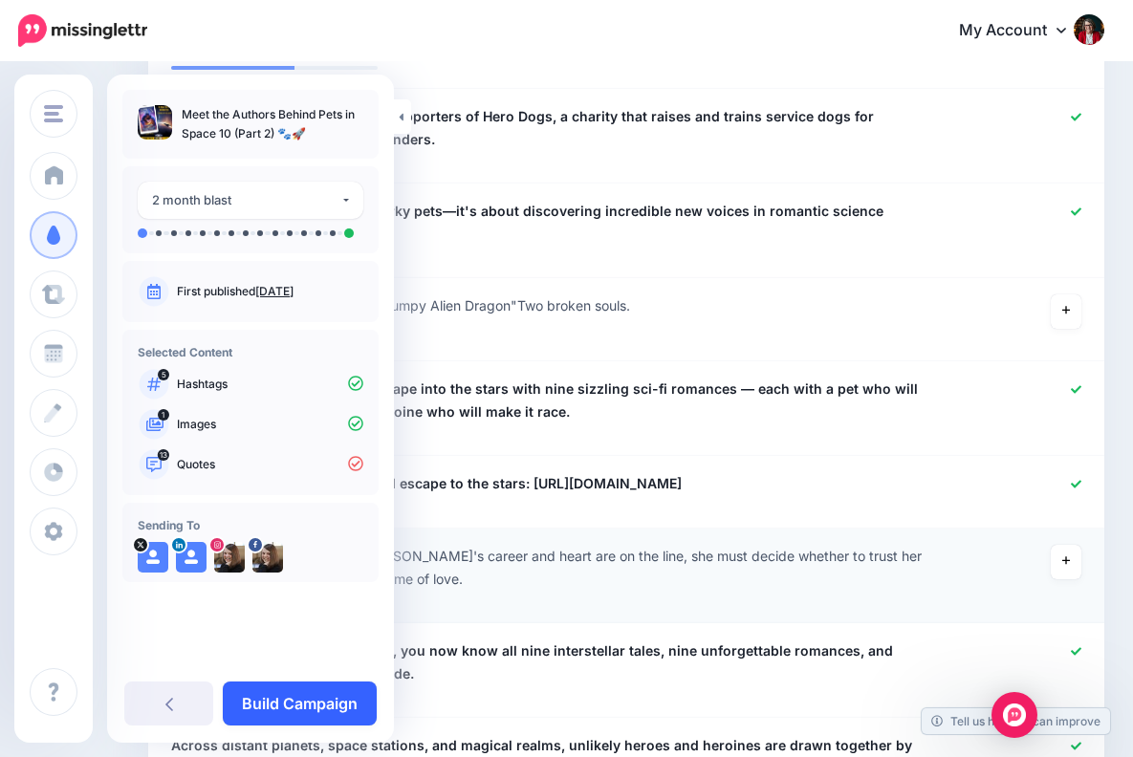
click at [338, 697] on link "Build Campaign" at bounding box center [300, 703] width 154 height 44
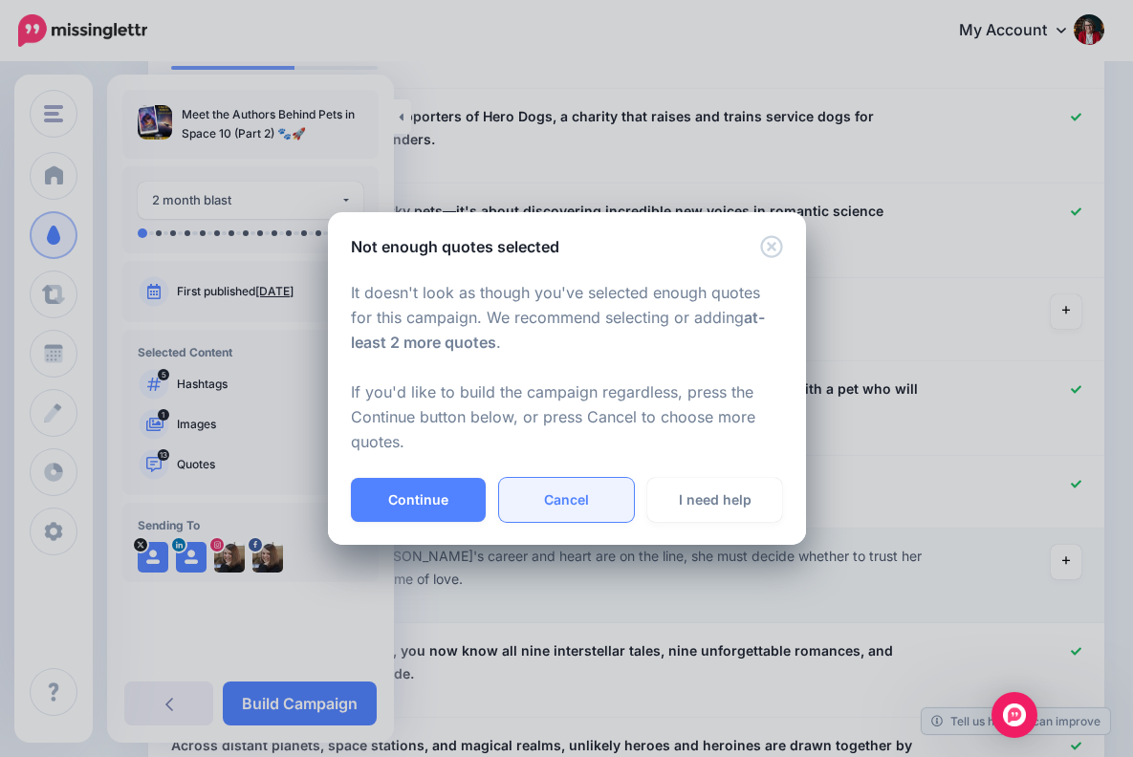
click at [549, 499] on link "Cancel" at bounding box center [566, 500] width 135 height 44
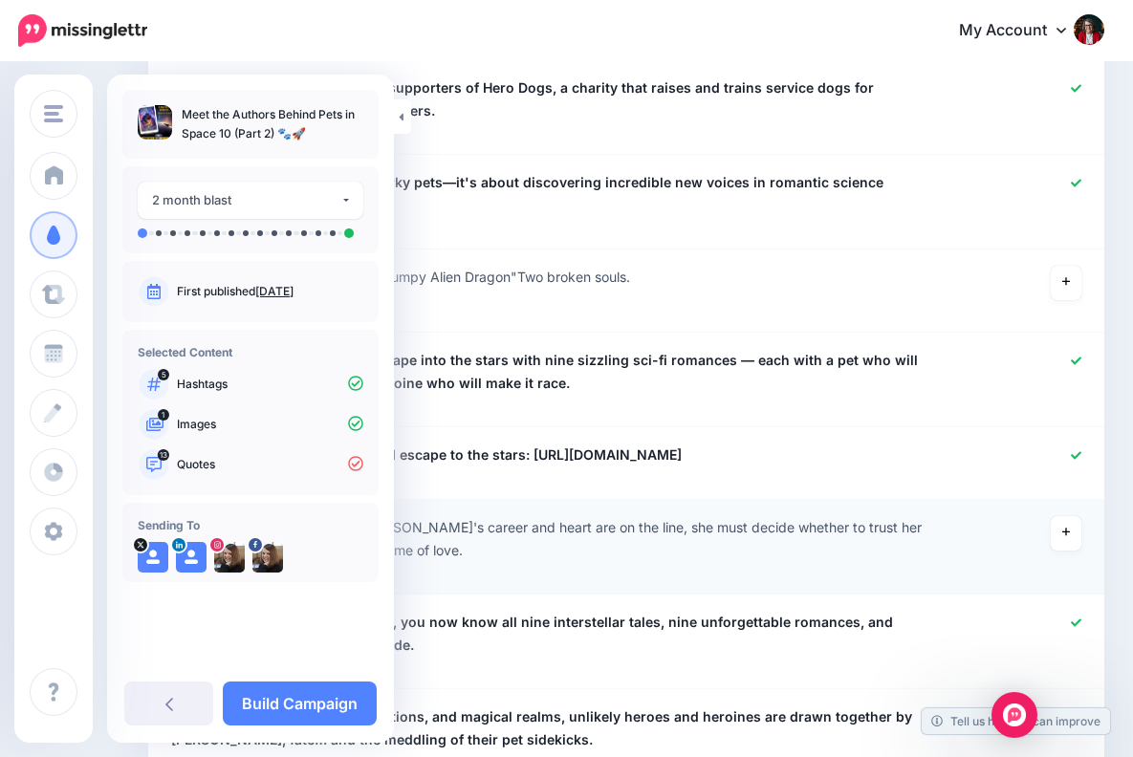
scroll to position [871, 0]
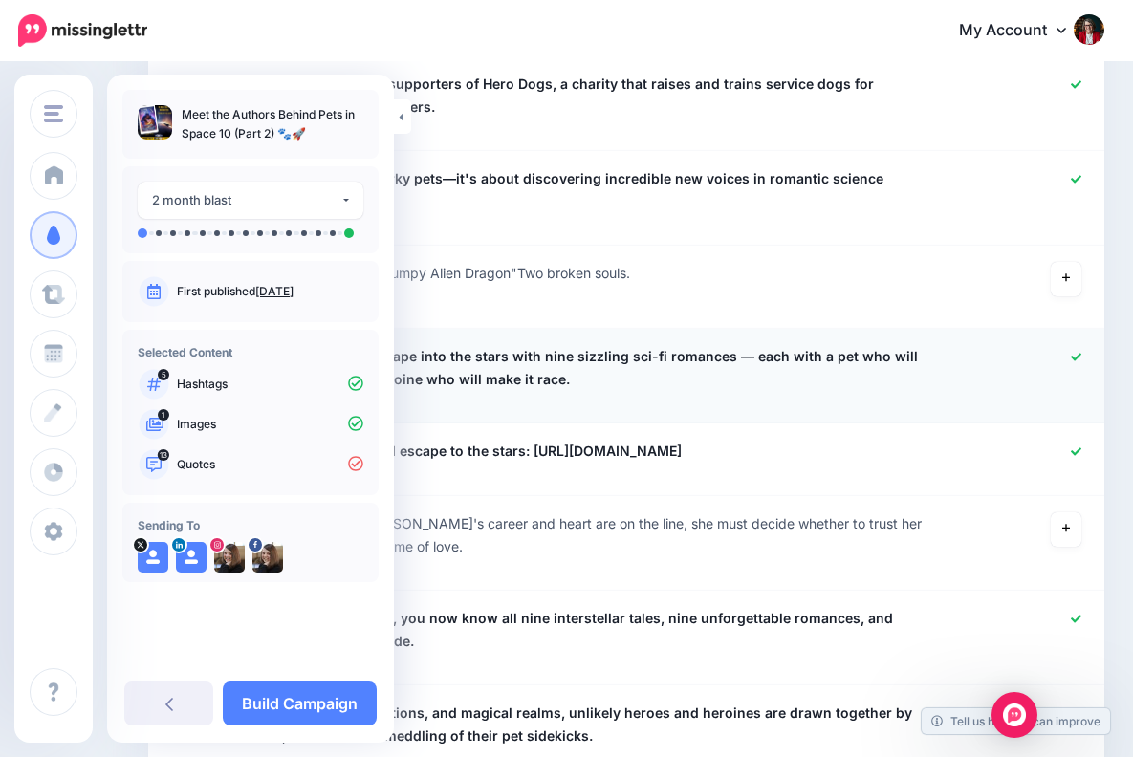
click at [874, 391] on div at bounding box center [626, 396] width 910 height 10
click at [665, 556] on li "**********" at bounding box center [626, 543] width 956 height 95
click at [399, 113] on icon at bounding box center [401, 117] width 5 height 12
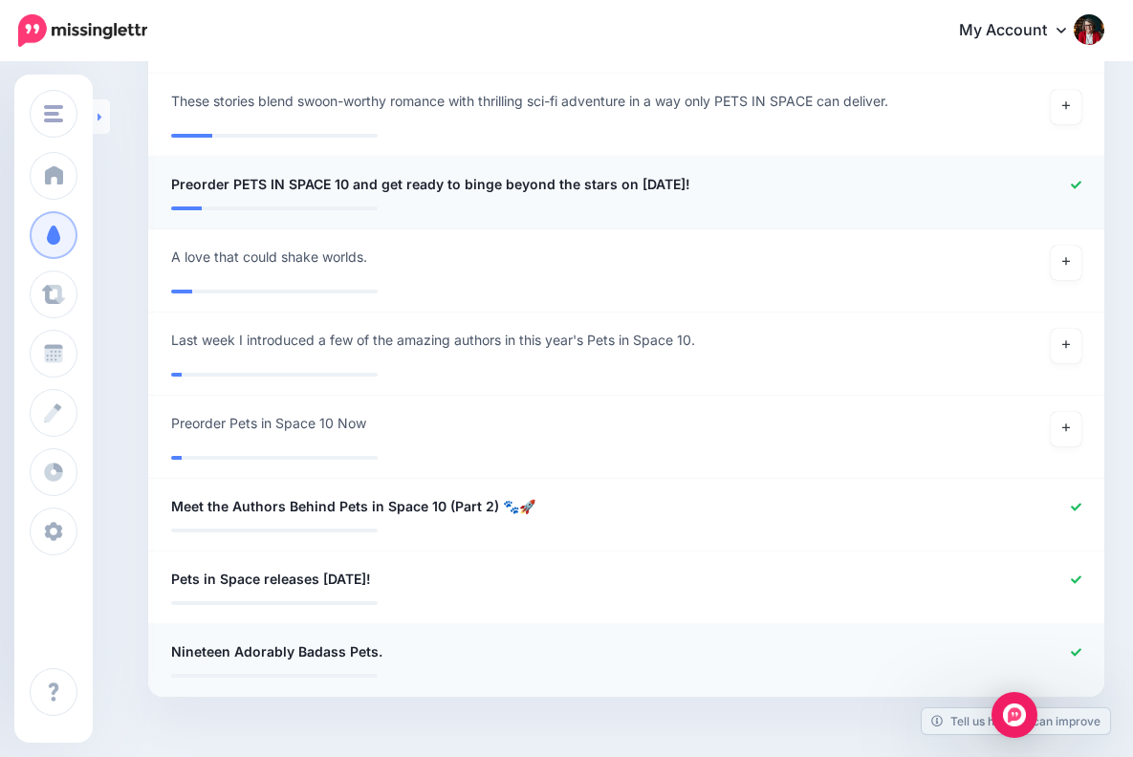
scroll to position [1901, 0]
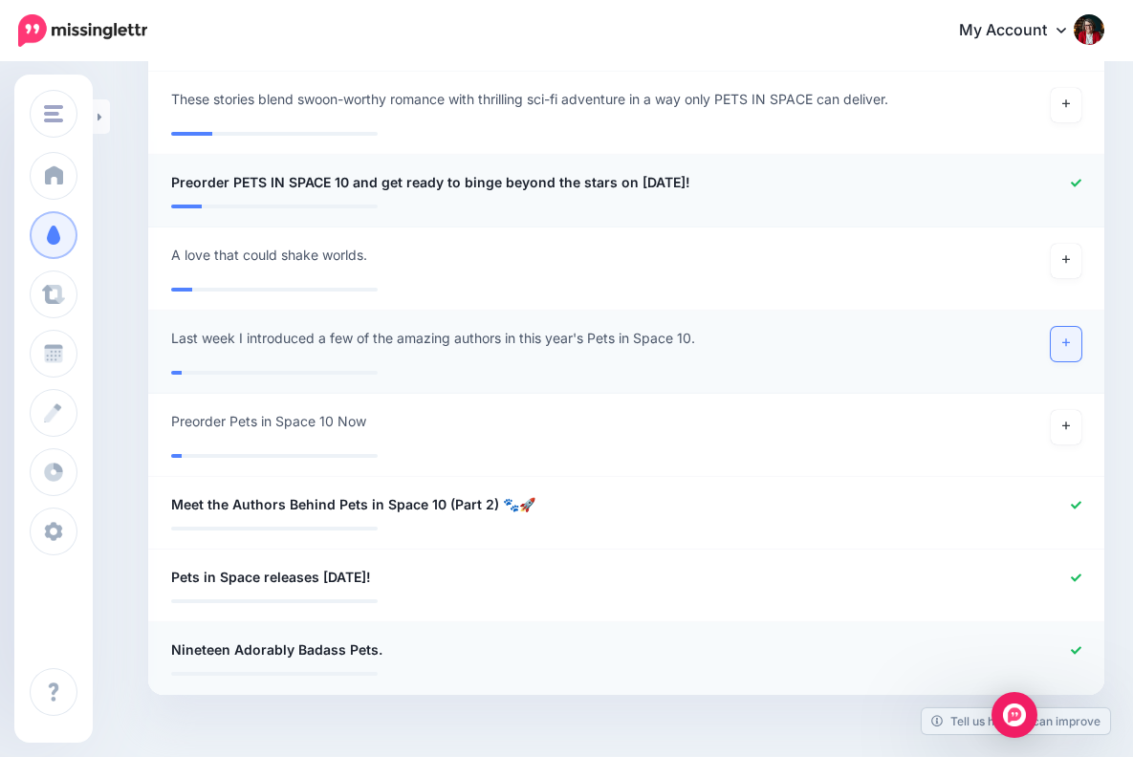
click at [1067, 339] on icon at bounding box center [1066, 343] width 8 height 8
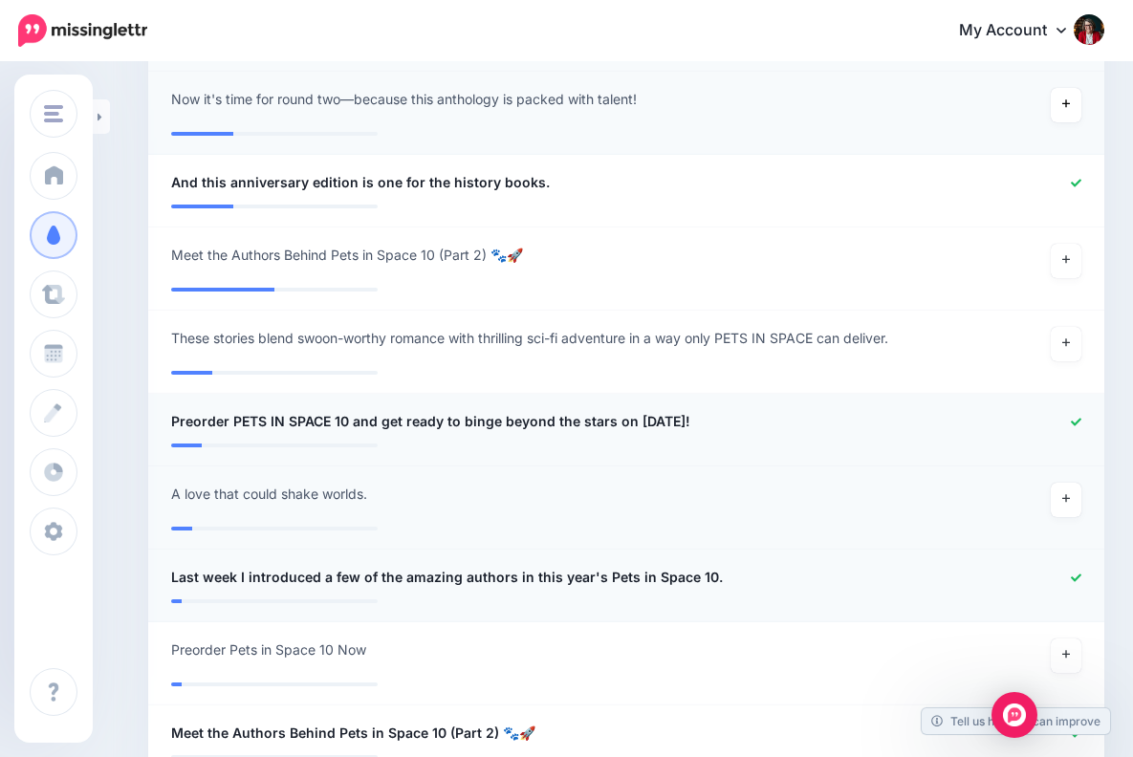
scroll to position [1653, 0]
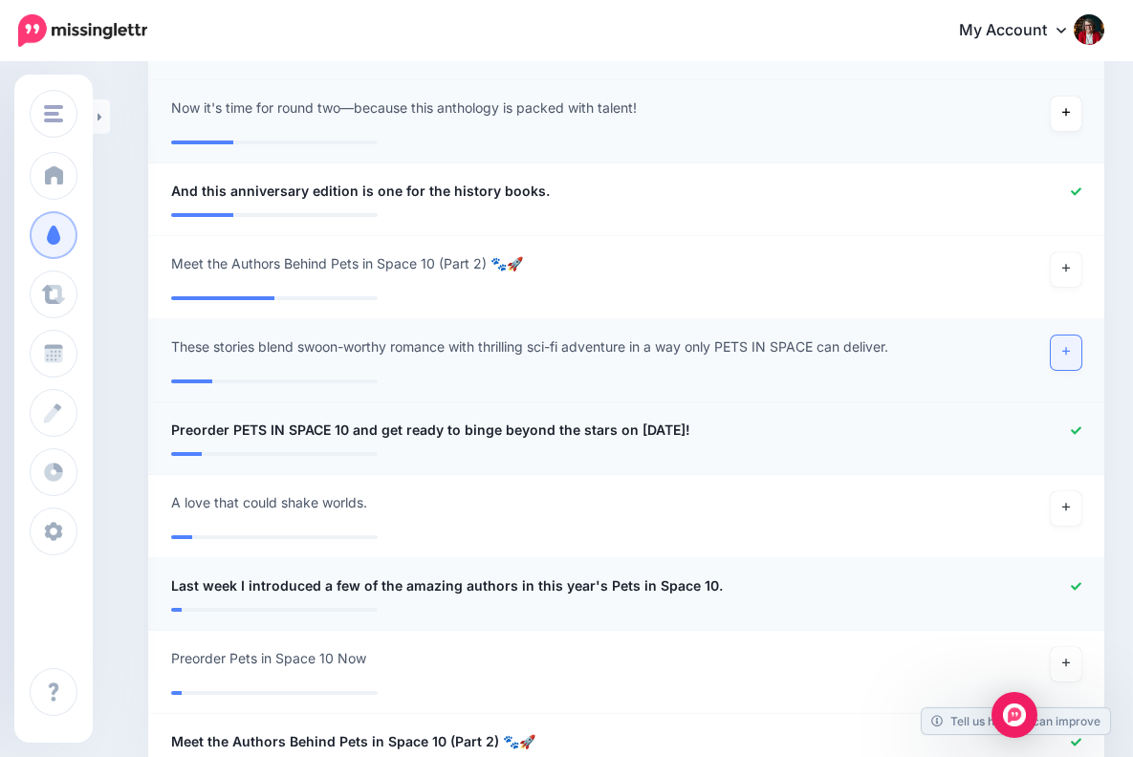
click at [1066, 348] on icon at bounding box center [1066, 352] width 8 height 8
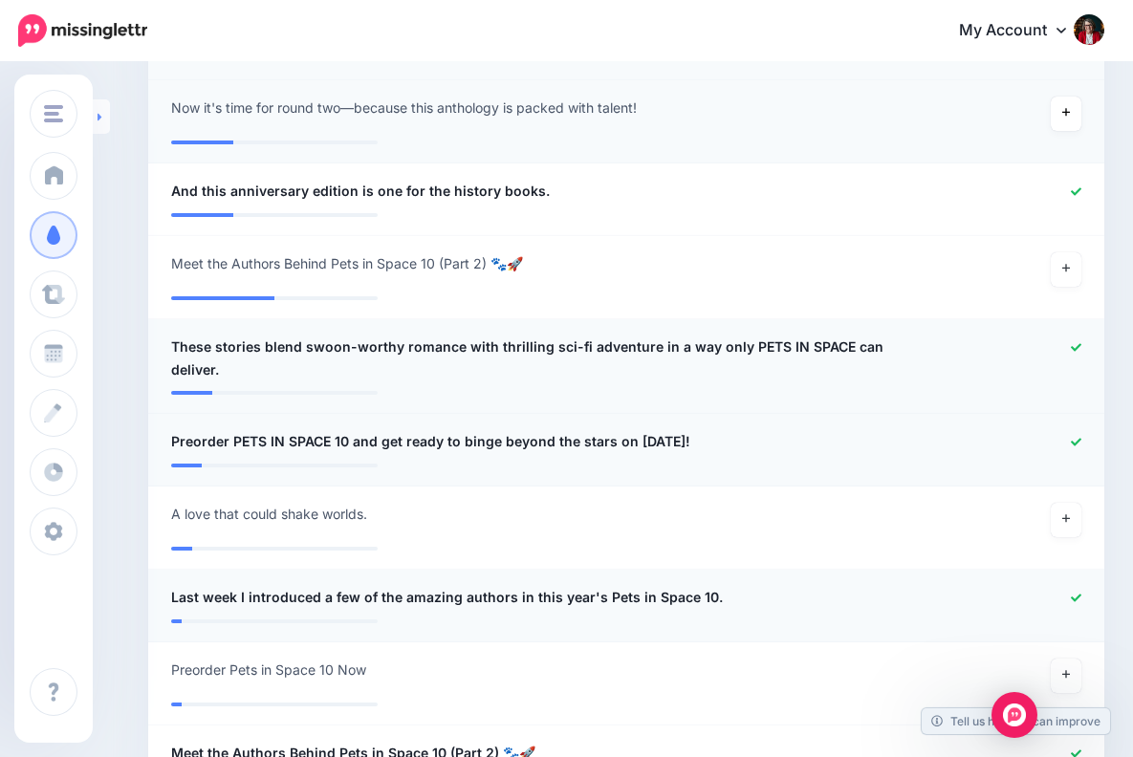
click at [99, 117] on icon at bounding box center [99, 117] width 4 height 8
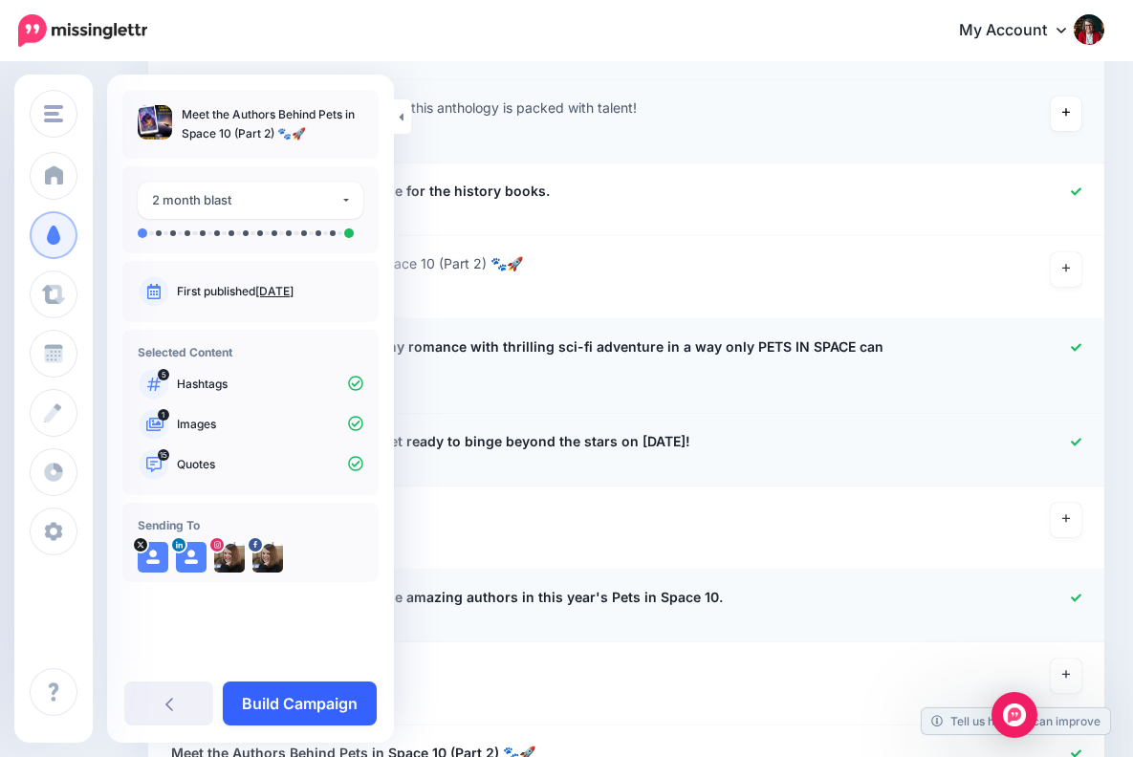
click at [316, 694] on link "Build Campaign" at bounding box center [300, 703] width 154 height 44
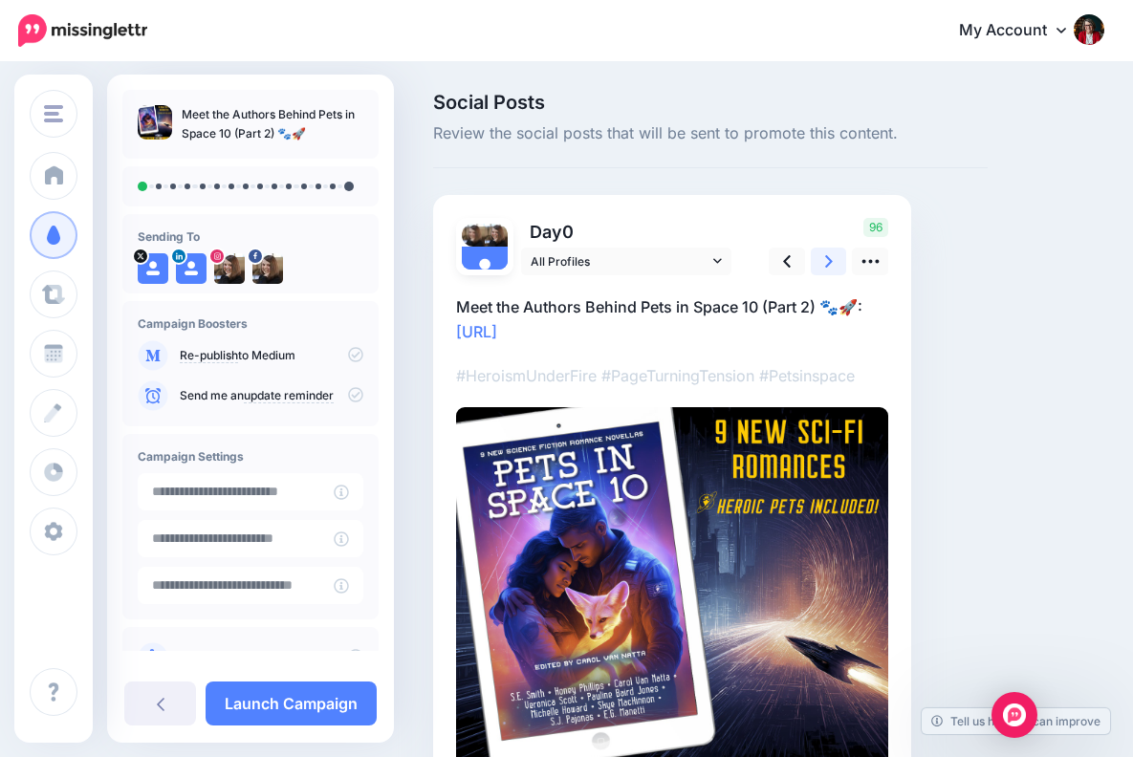
click at [829, 253] on icon at bounding box center [829, 261] width 8 height 20
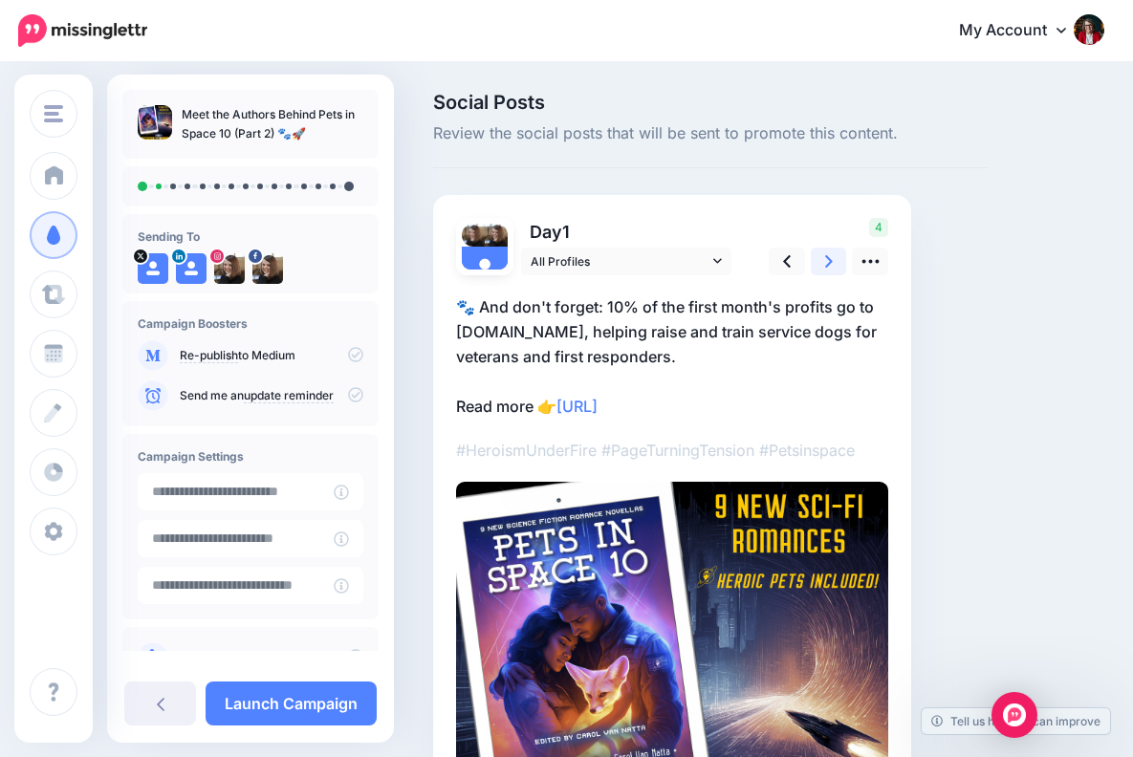
click at [829, 251] on icon at bounding box center [829, 261] width 8 height 20
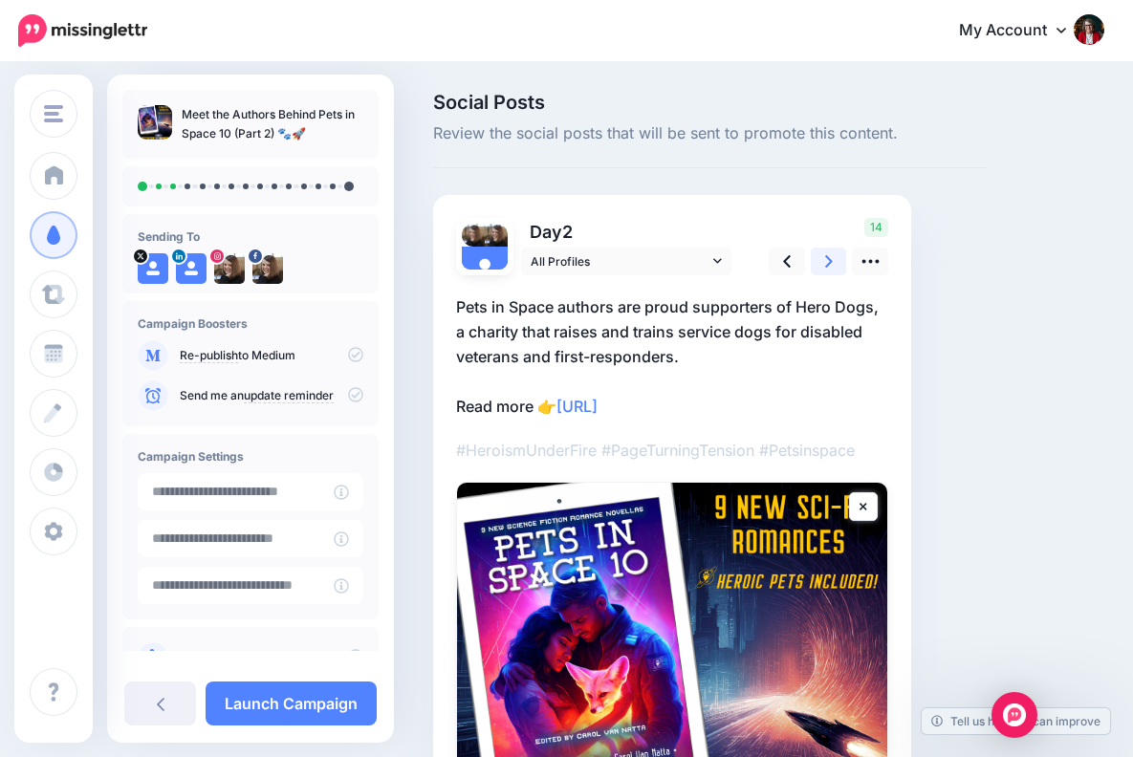
click at [831, 259] on icon at bounding box center [829, 261] width 8 height 12
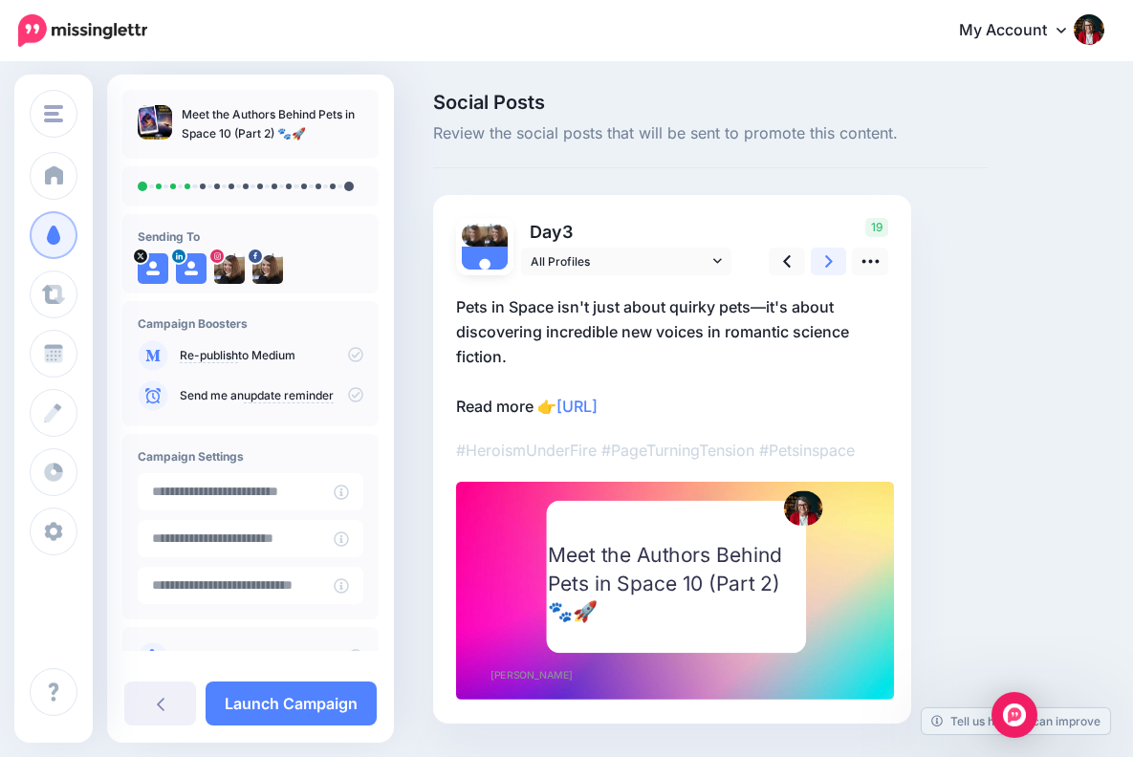
click at [830, 258] on icon at bounding box center [829, 261] width 8 height 12
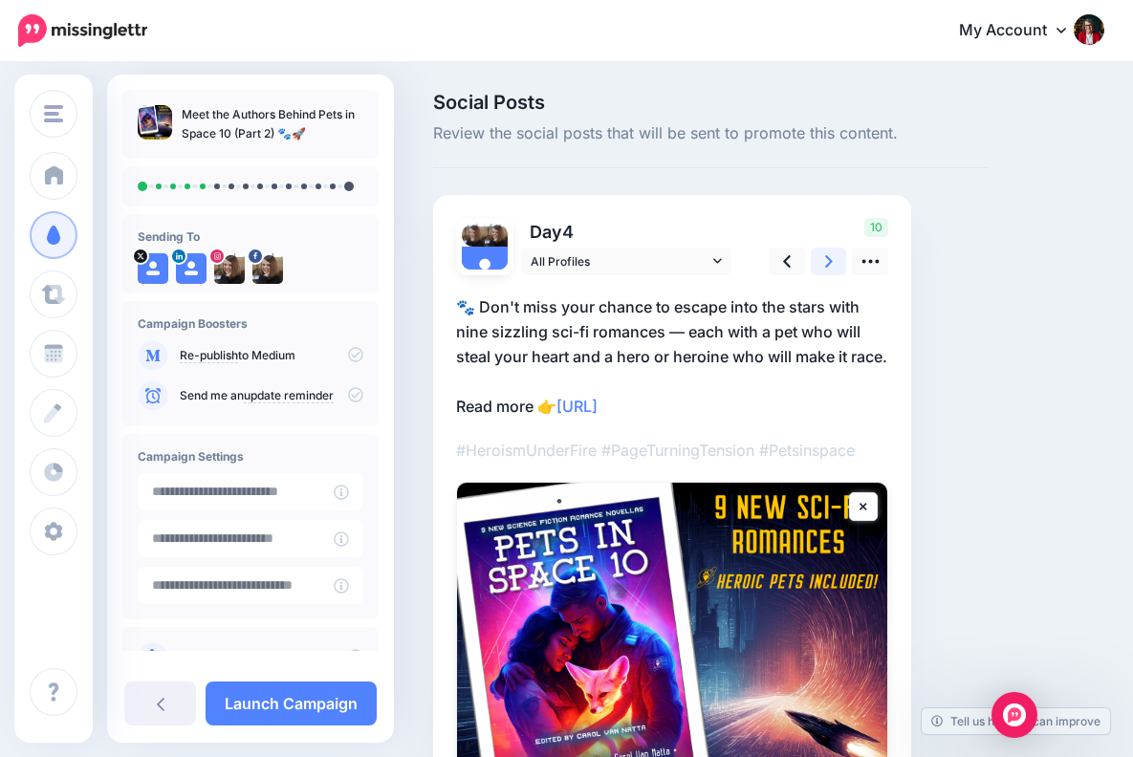
click at [830, 257] on icon at bounding box center [829, 261] width 8 height 20
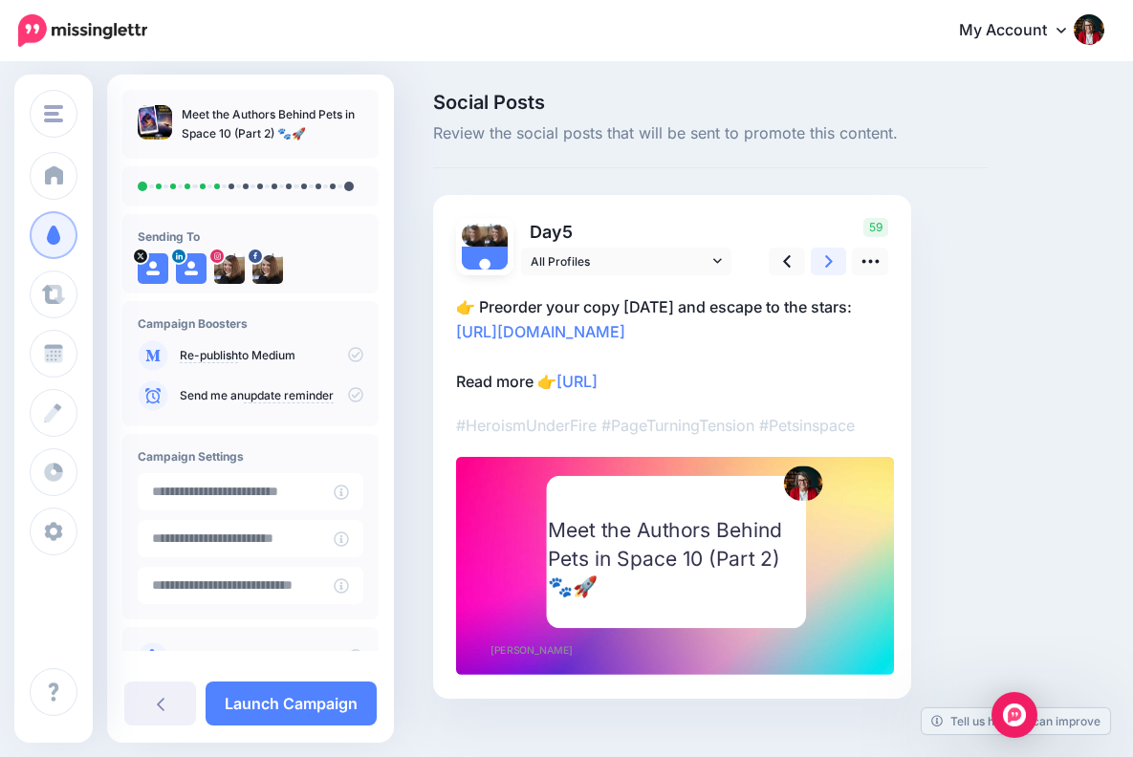
click at [830, 257] on icon at bounding box center [829, 261] width 8 height 20
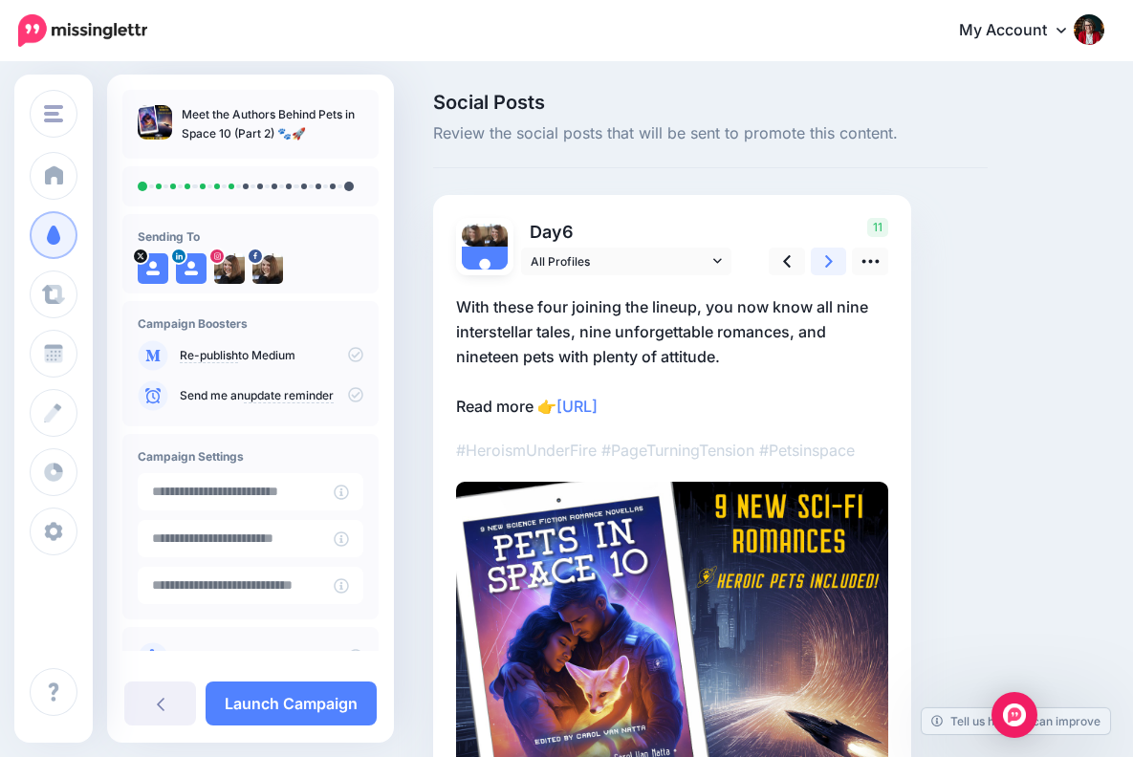
click at [830, 257] on icon at bounding box center [829, 261] width 8 height 20
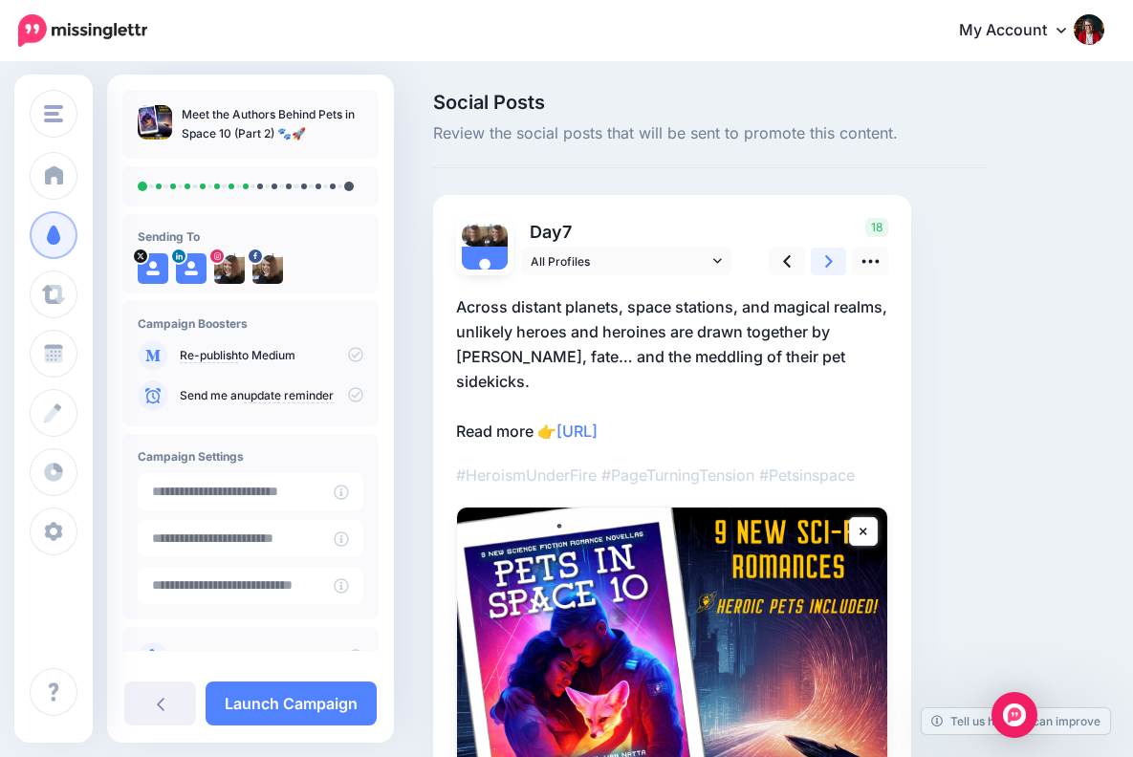
click at [830, 257] on icon at bounding box center [829, 261] width 8 height 20
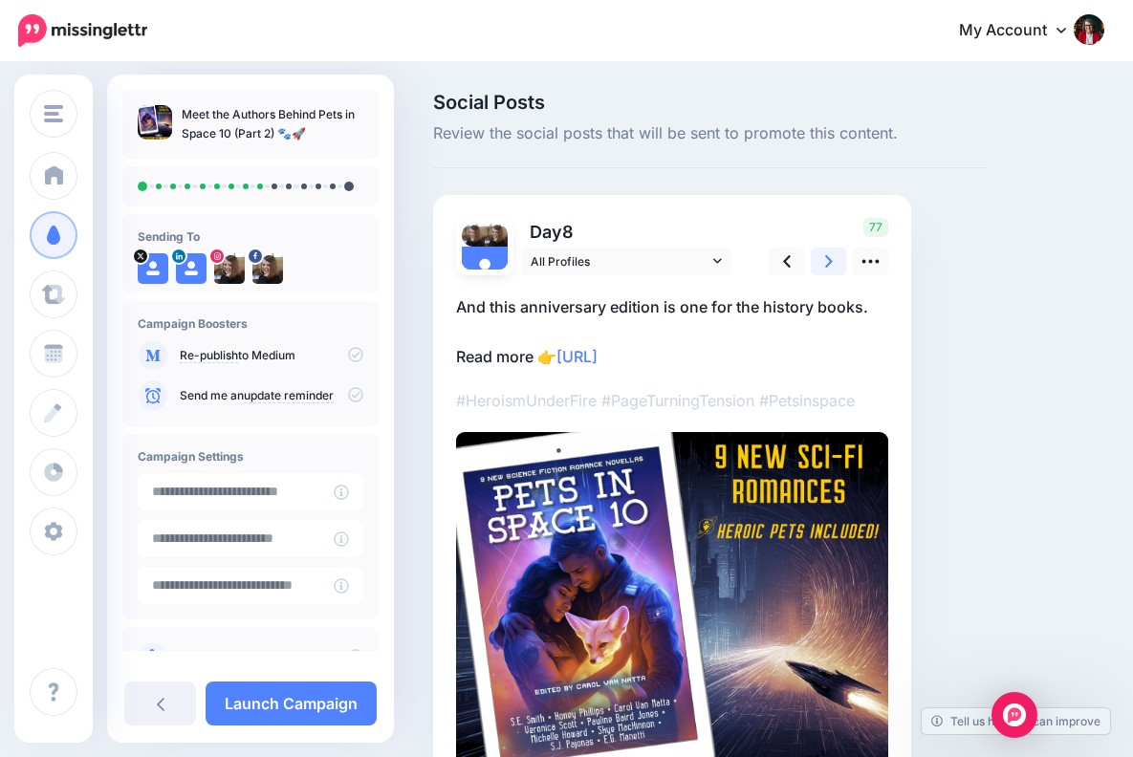
click at [830, 257] on icon at bounding box center [829, 261] width 8 height 20
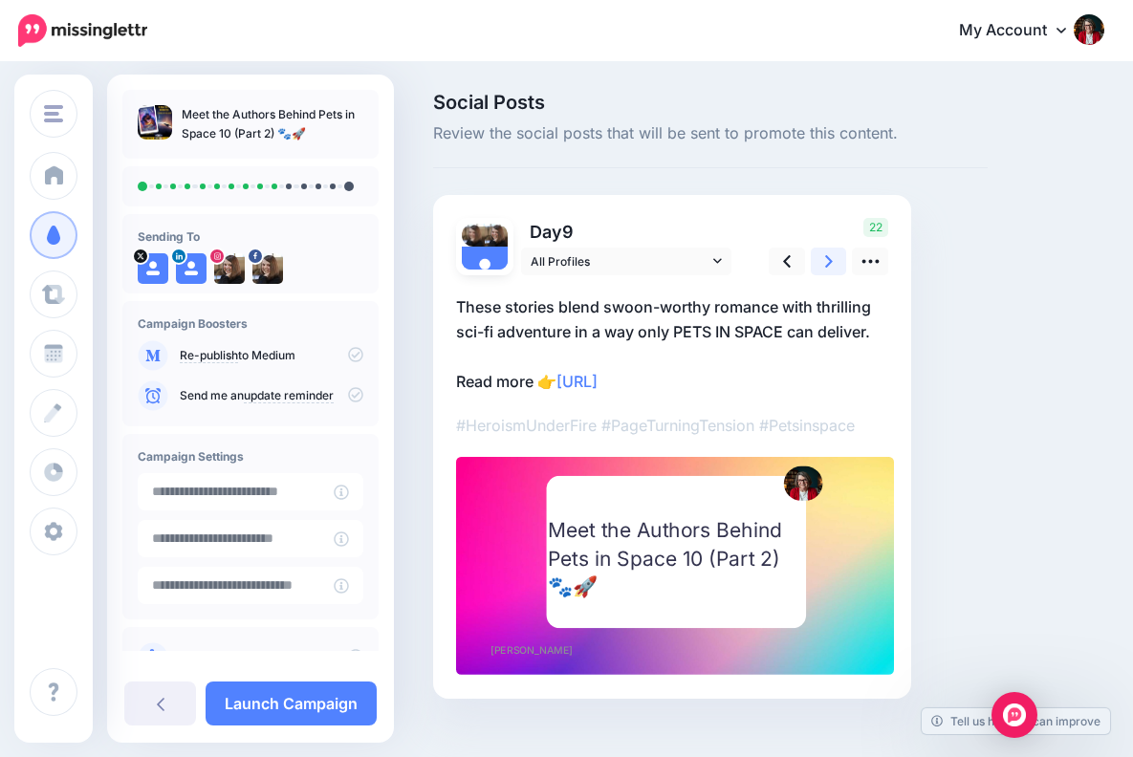
click at [826, 252] on icon at bounding box center [829, 261] width 8 height 20
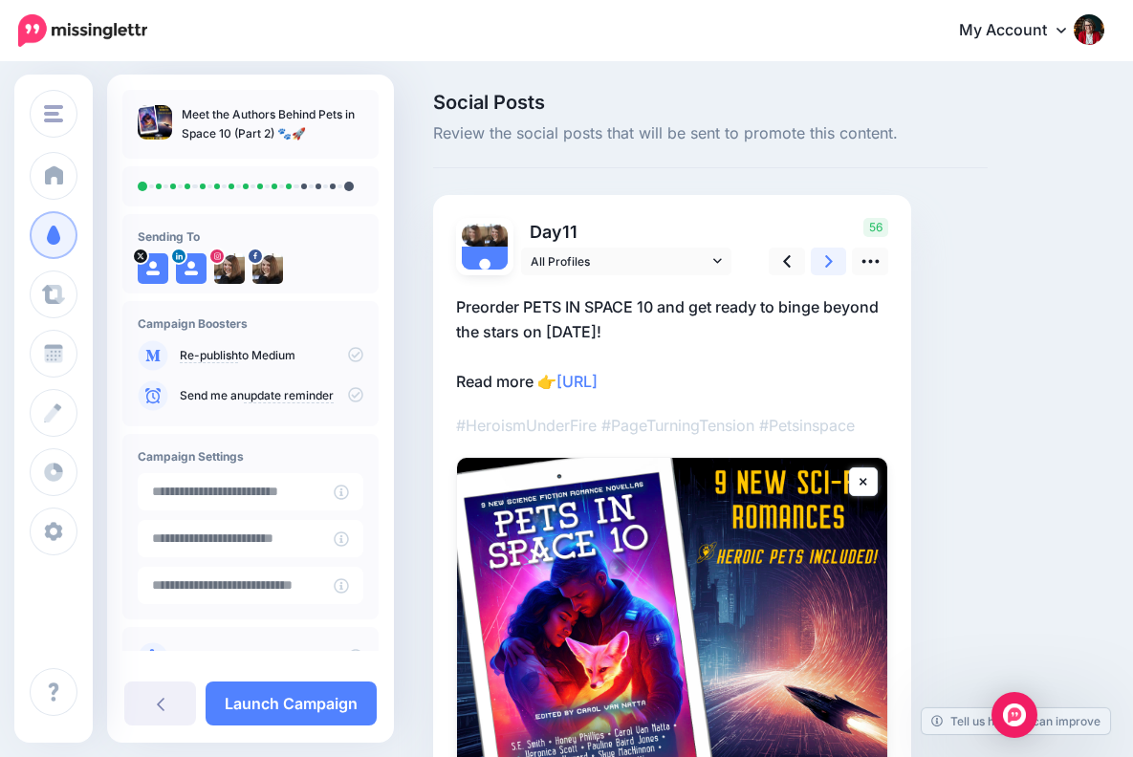
click at [825, 251] on icon at bounding box center [829, 261] width 8 height 20
click at [825, 249] on link at bounding box center [828, 262] width 36 height 28
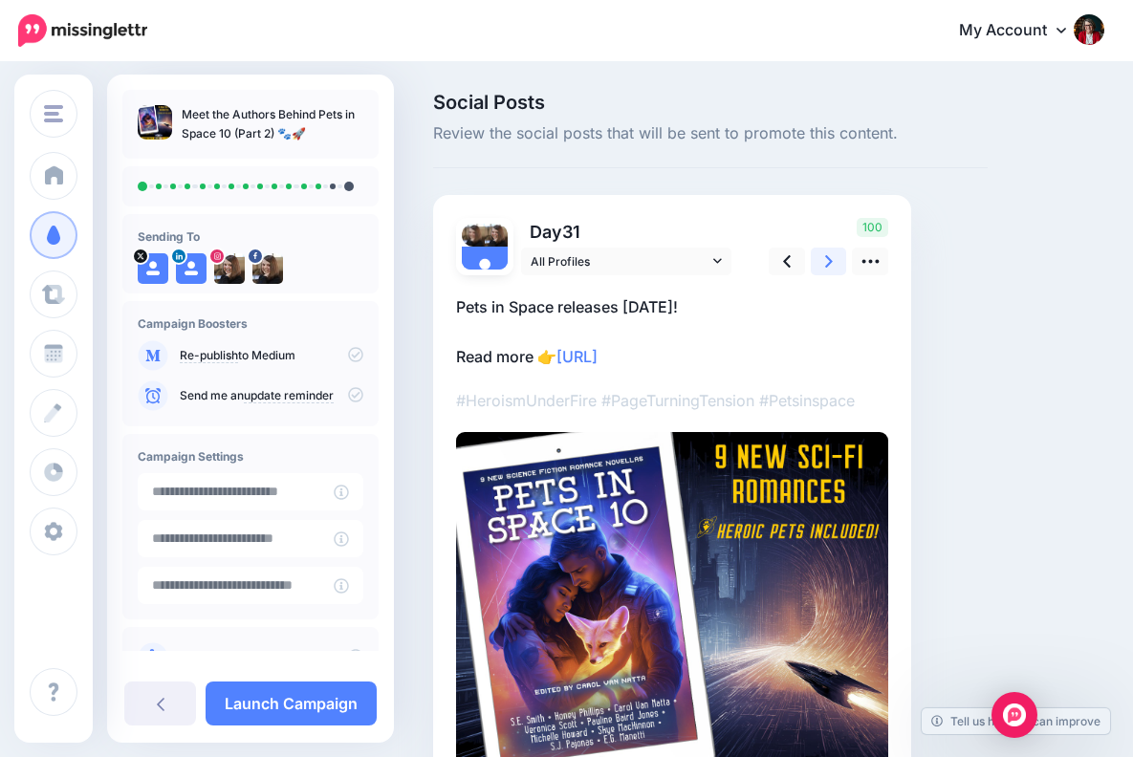
click at [825, 249] on link at bounding box center [828, 262] width 36 height 28
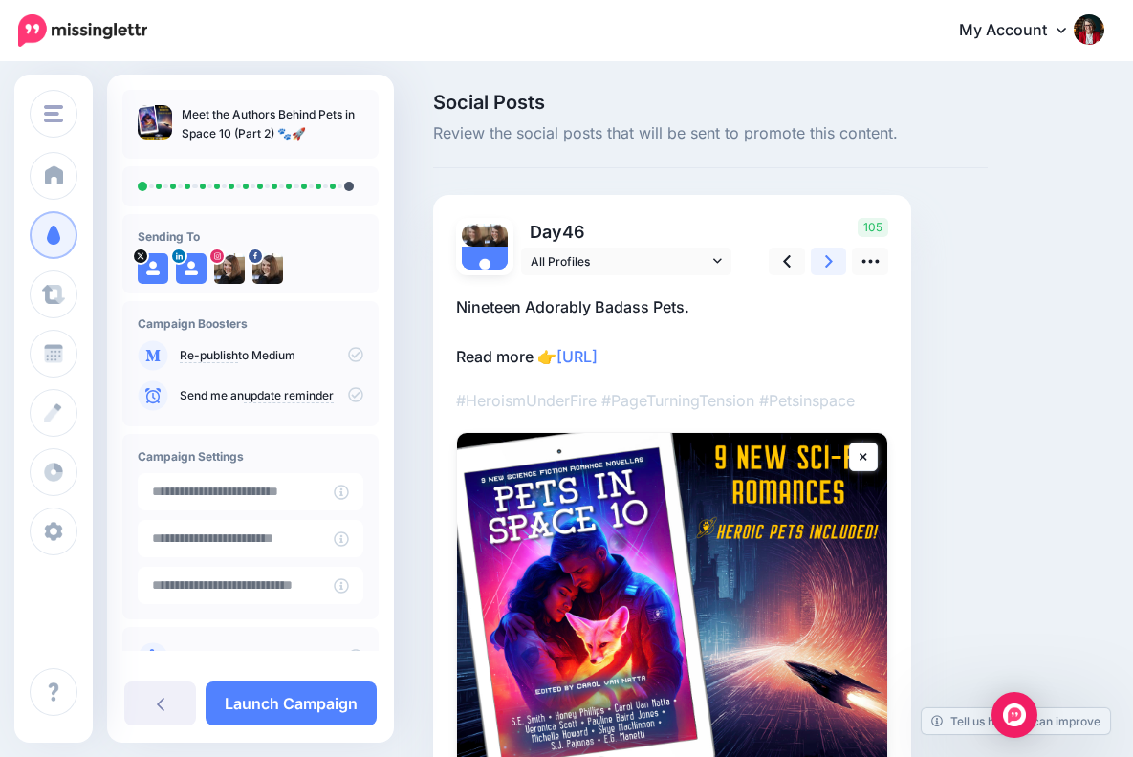
click at [825, 249] on link at bounding box center [828, 262] width 36 height 28
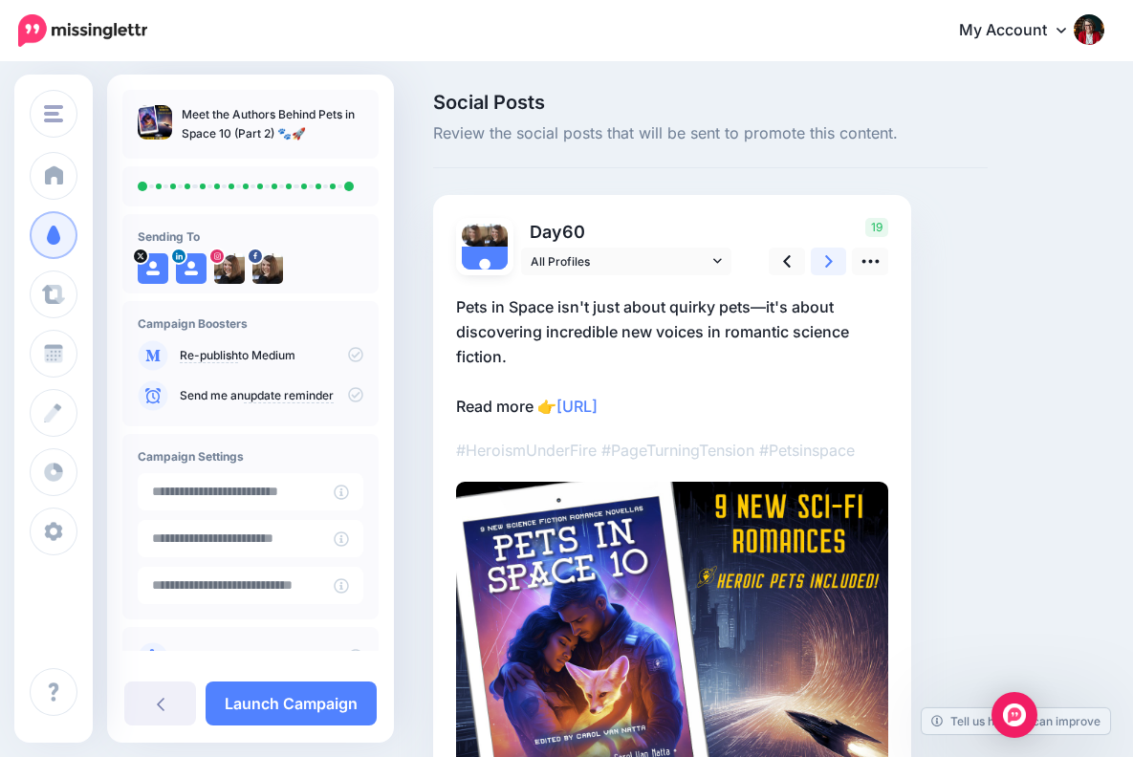
click at [827, 259] on icon at bounding box center [829, 261] width 8 height 20
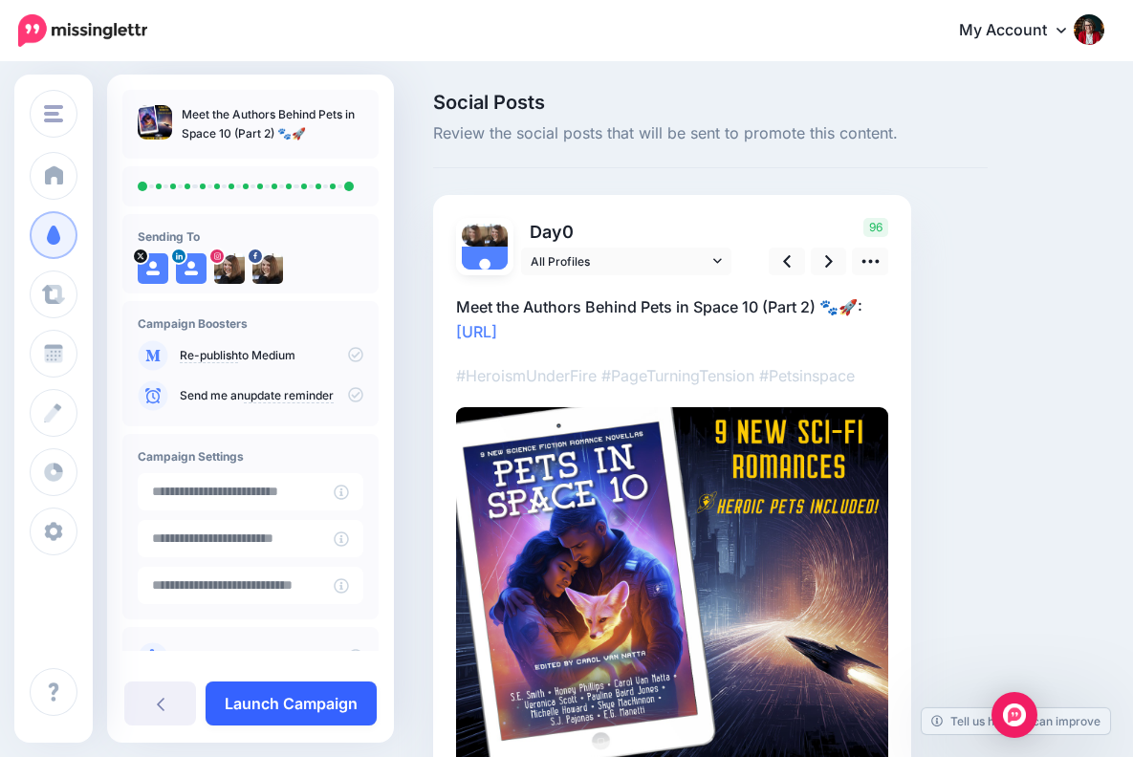
click at [303, 705] on link "Launch Campaign" at bounding box center [290, 703] width 171 height 44
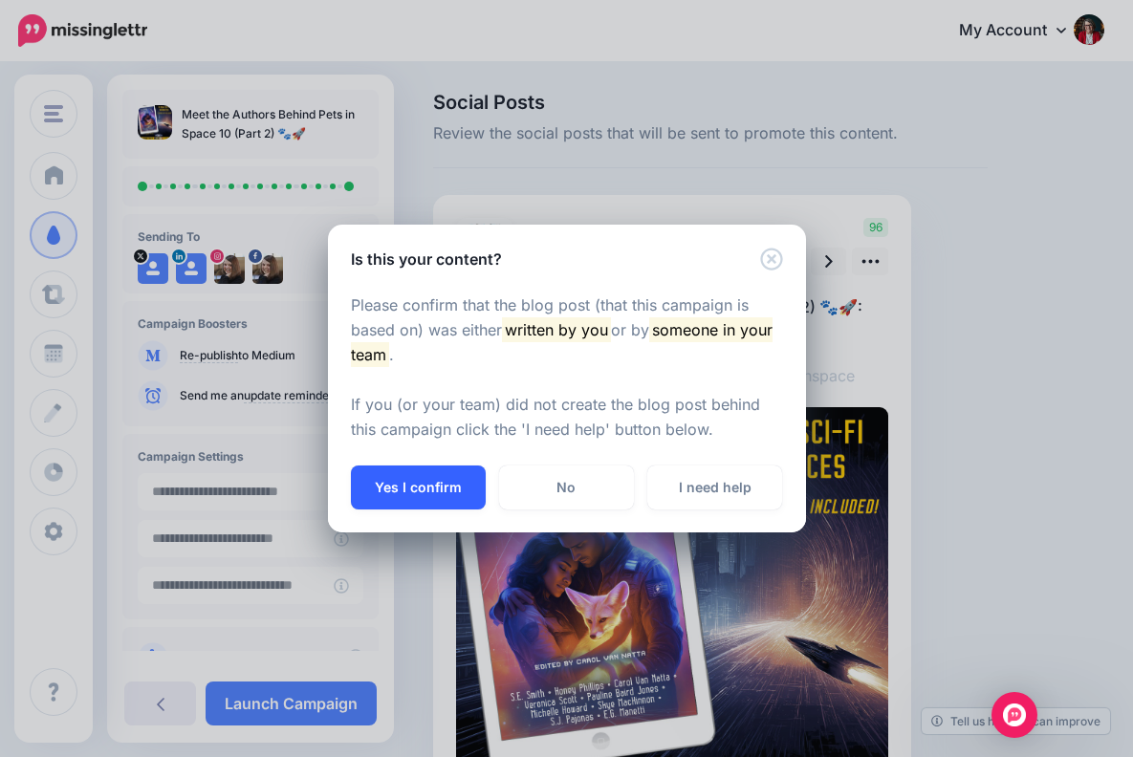
click at [422, 477] on button "Yes I confirm" at bounding box center [418, 487] width 135 height 44
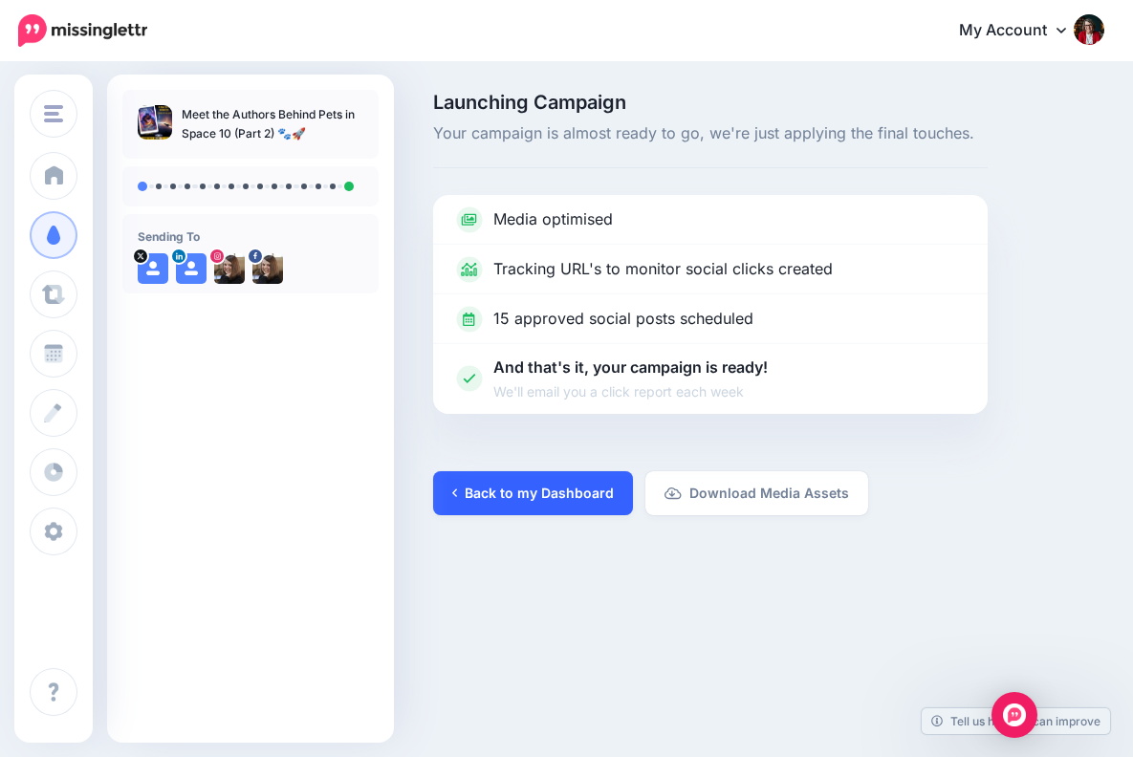
click at [539, 490] on link "Back to my Dashboard" at bounding box center [533, 493] width 200 height 44
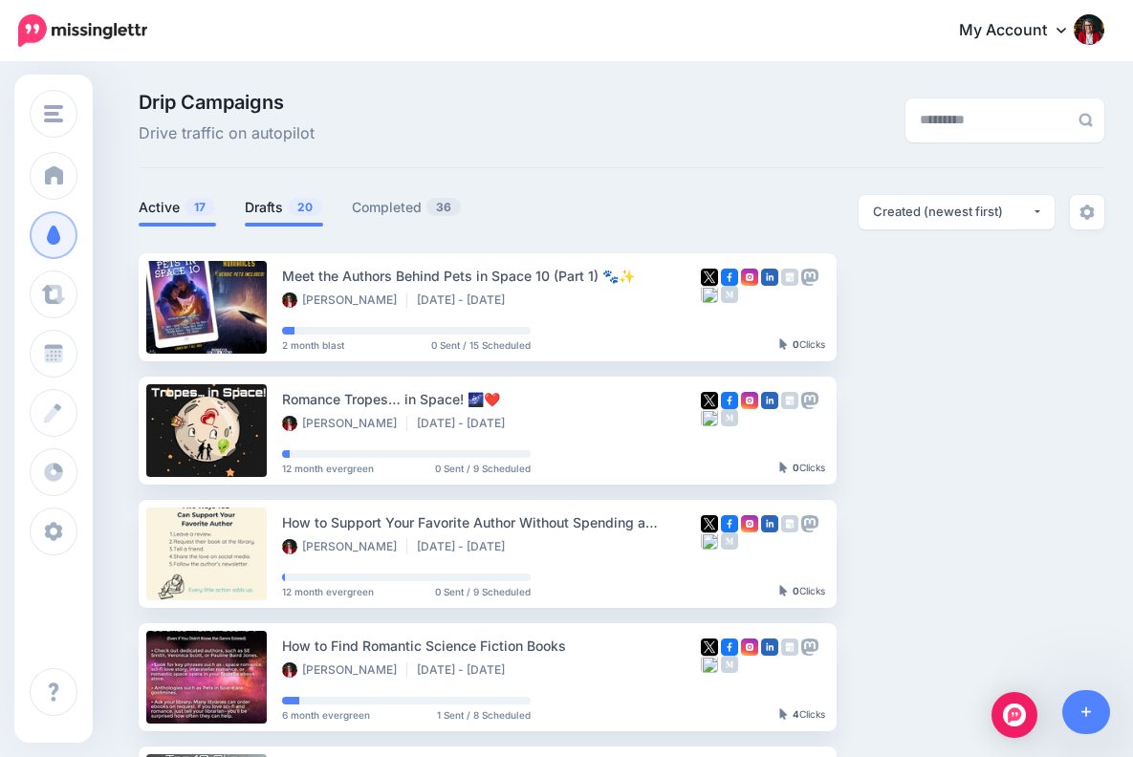
click at [269, 206] on link "Drafts 20" at bounding box center [284, 207] width 78 height 23
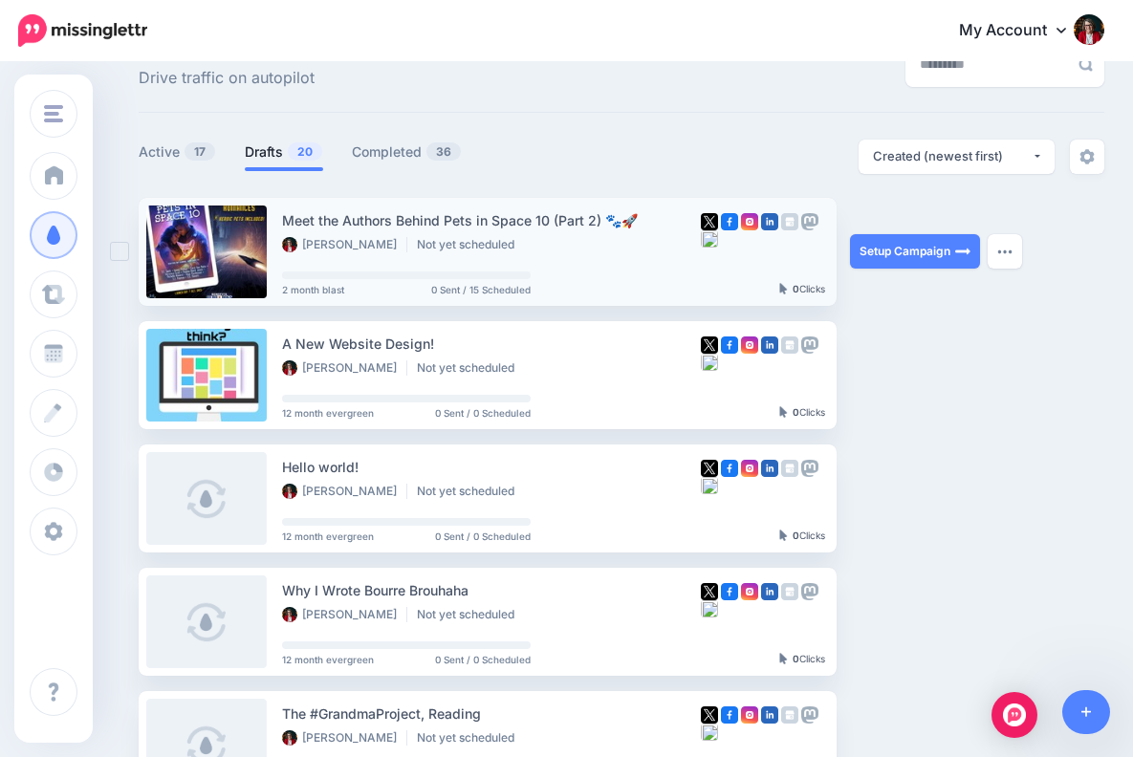
scroll to position [59, 0]
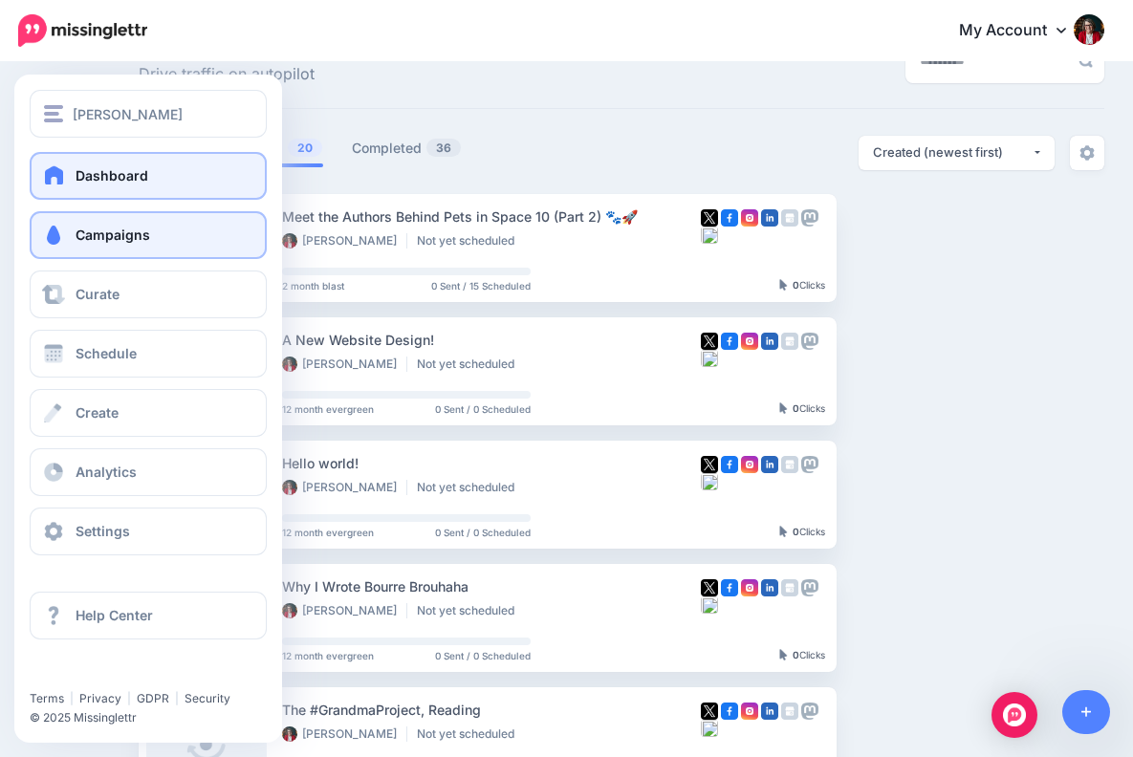
click at [54, 176] on span at bounding box center [54, 174] width 25 height 19
